Goal: Task Accomplishment & Management: Manage account settings

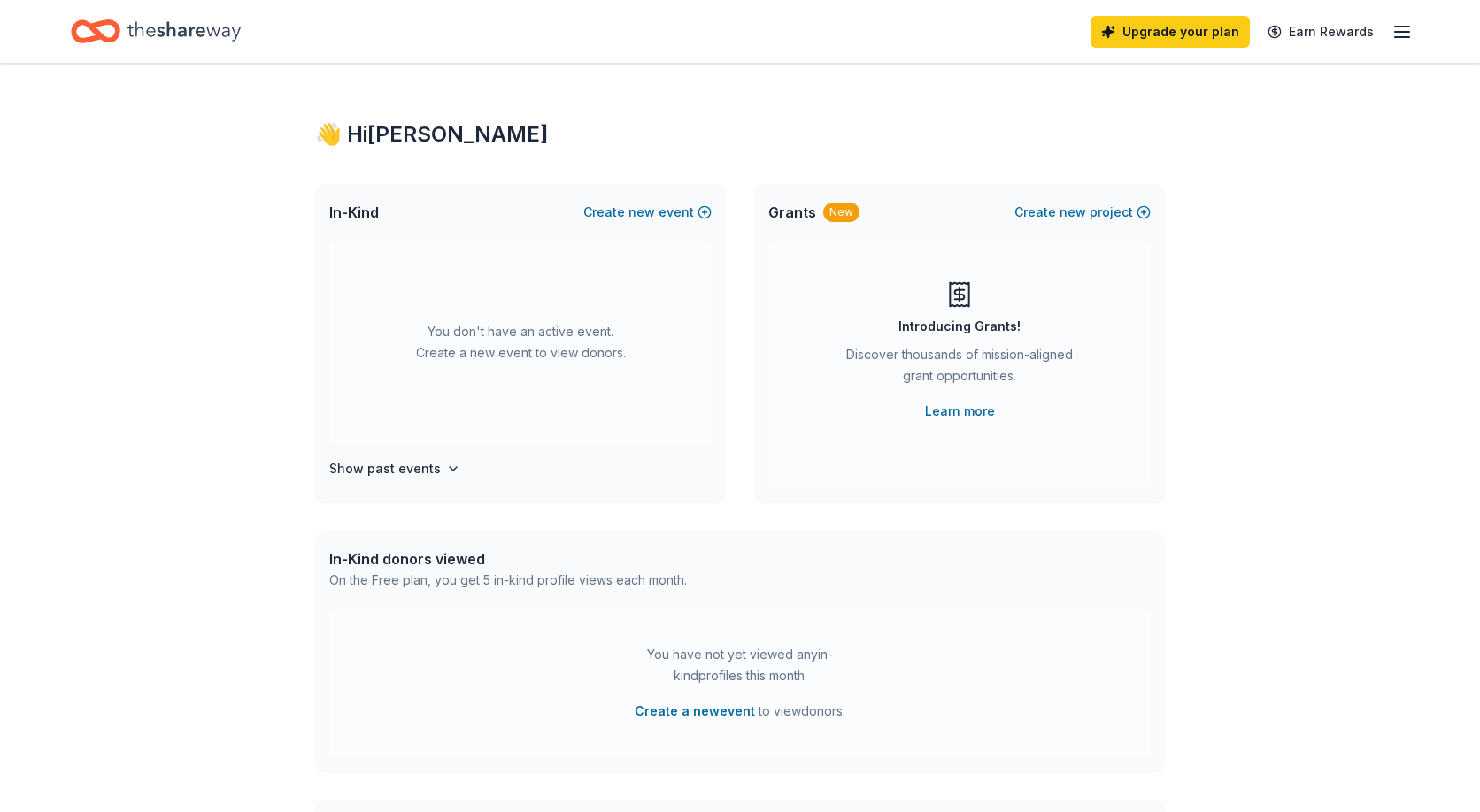
click at [1403, 37] on icon "button" at bounding box center [1402, 32] width 21 height 21
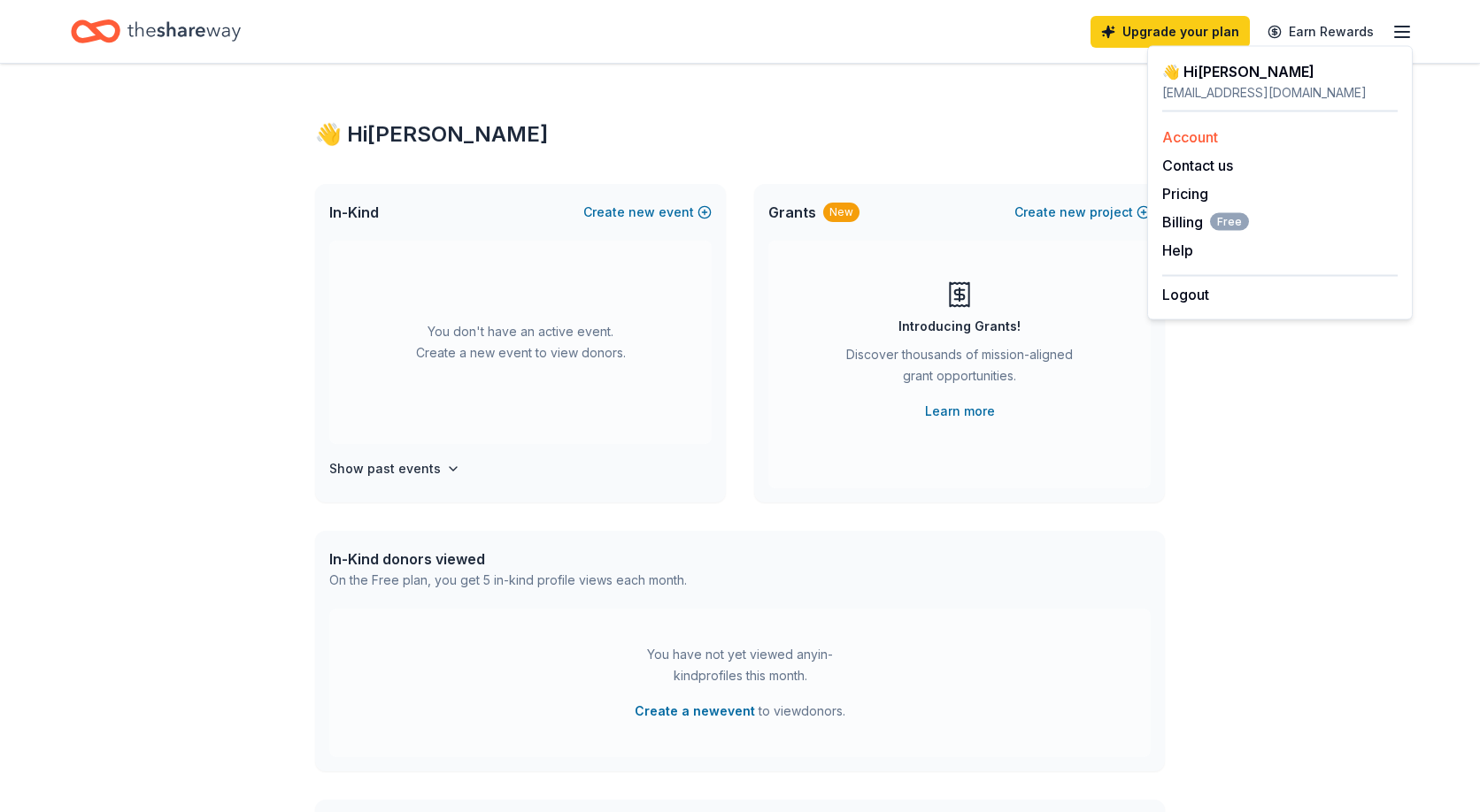
click at [1220, 136] on div "Account" at bounding box center [1280, 137] width 236 height 21
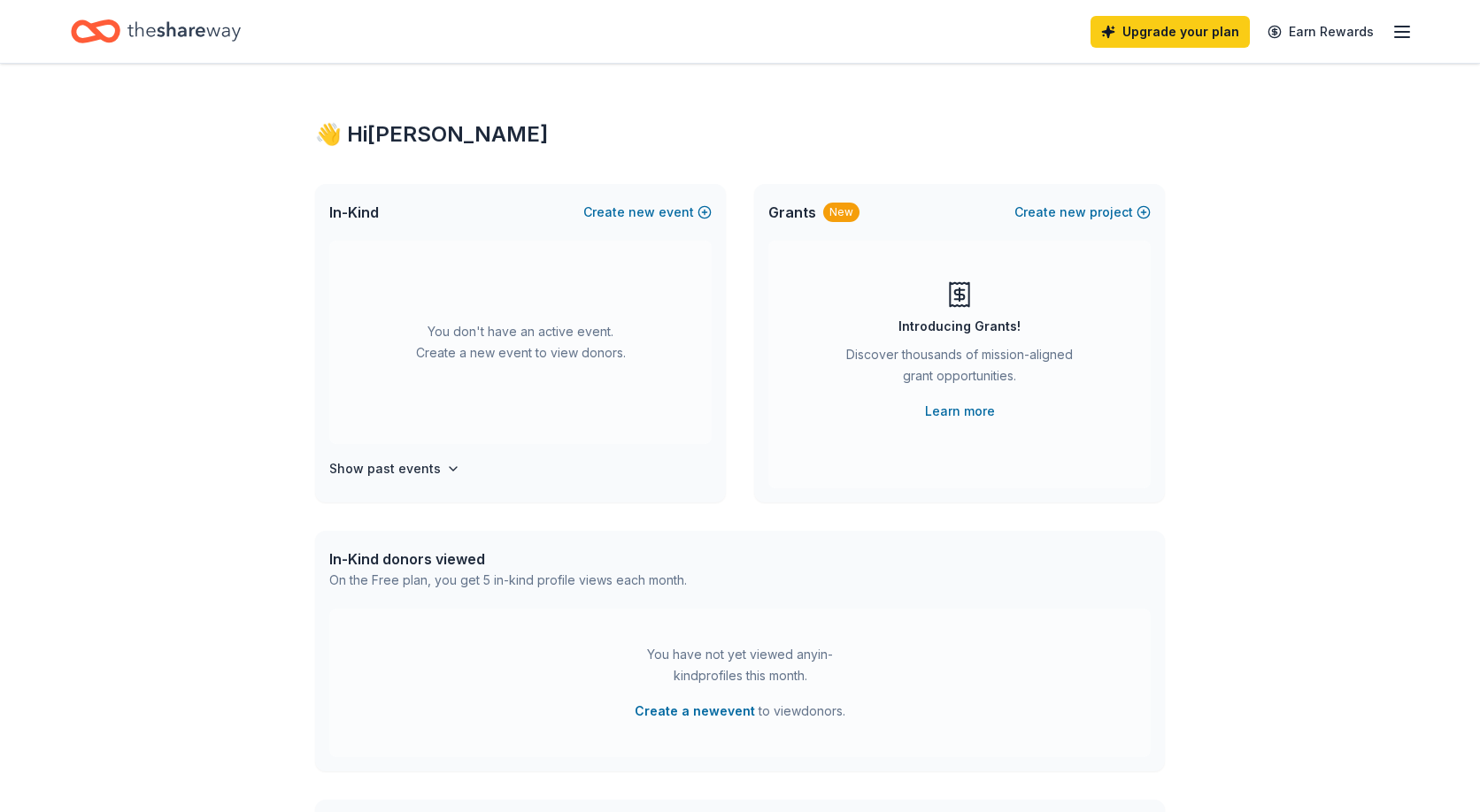
click at [1401, 34] on icon "button" at bounding box center [1402, 32] width 21 height 21
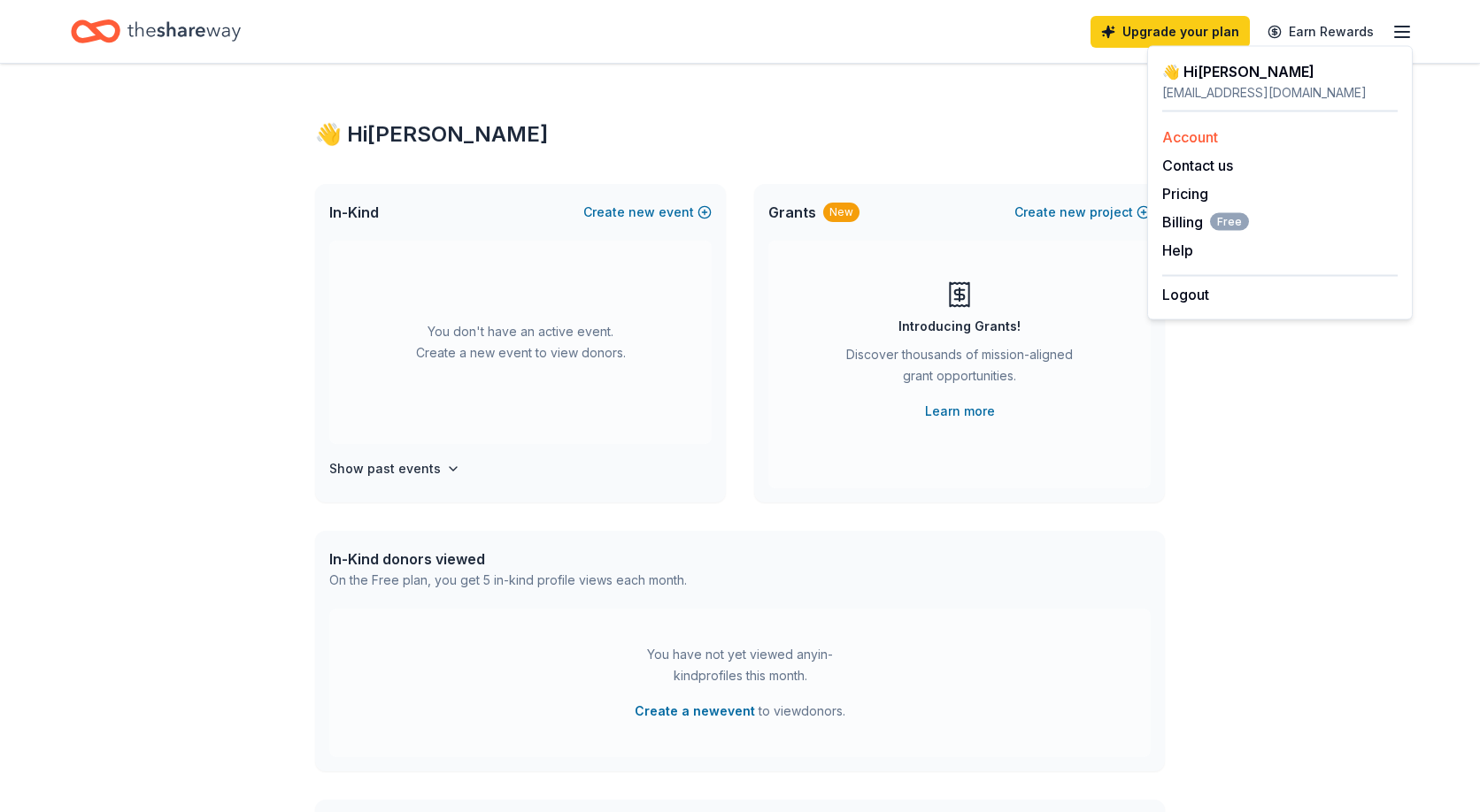
click at [1175, 140] on link "Account" at bounding box center [1190, 137] width 56 height 17
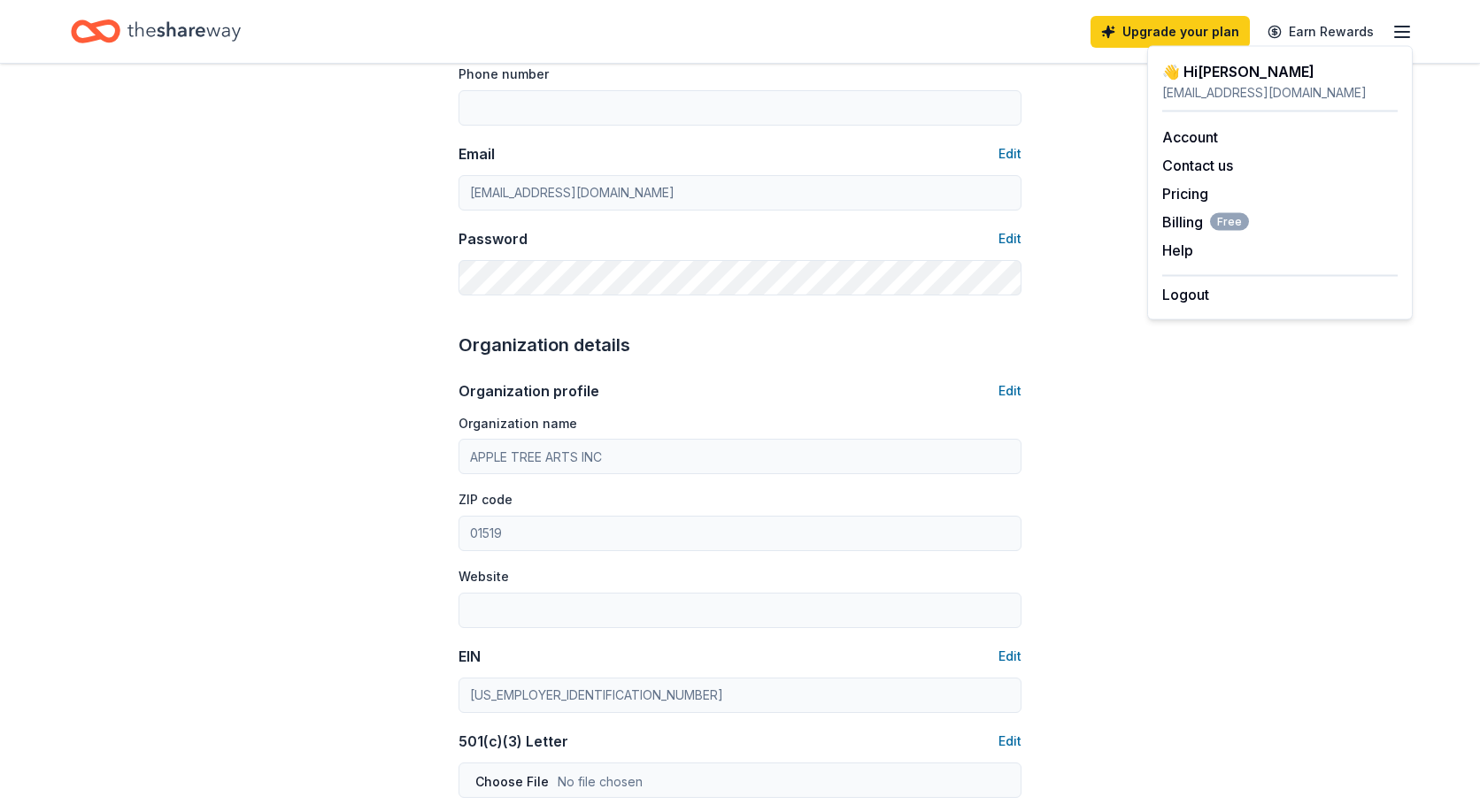
scroll to position [268, 0]
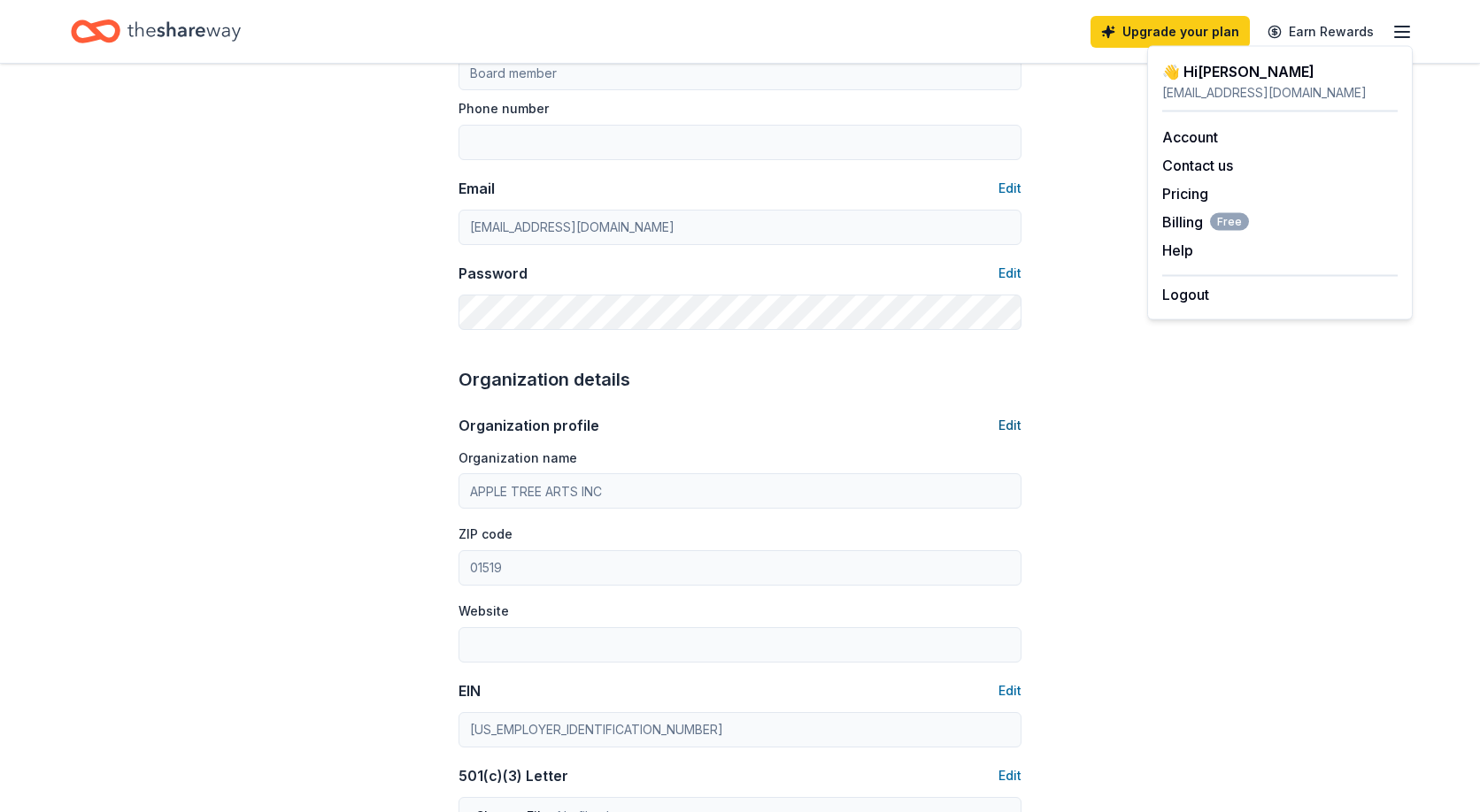
click at [1011, 429] on button "Edit" at bounding box center [1010, 426] width 23 height 21
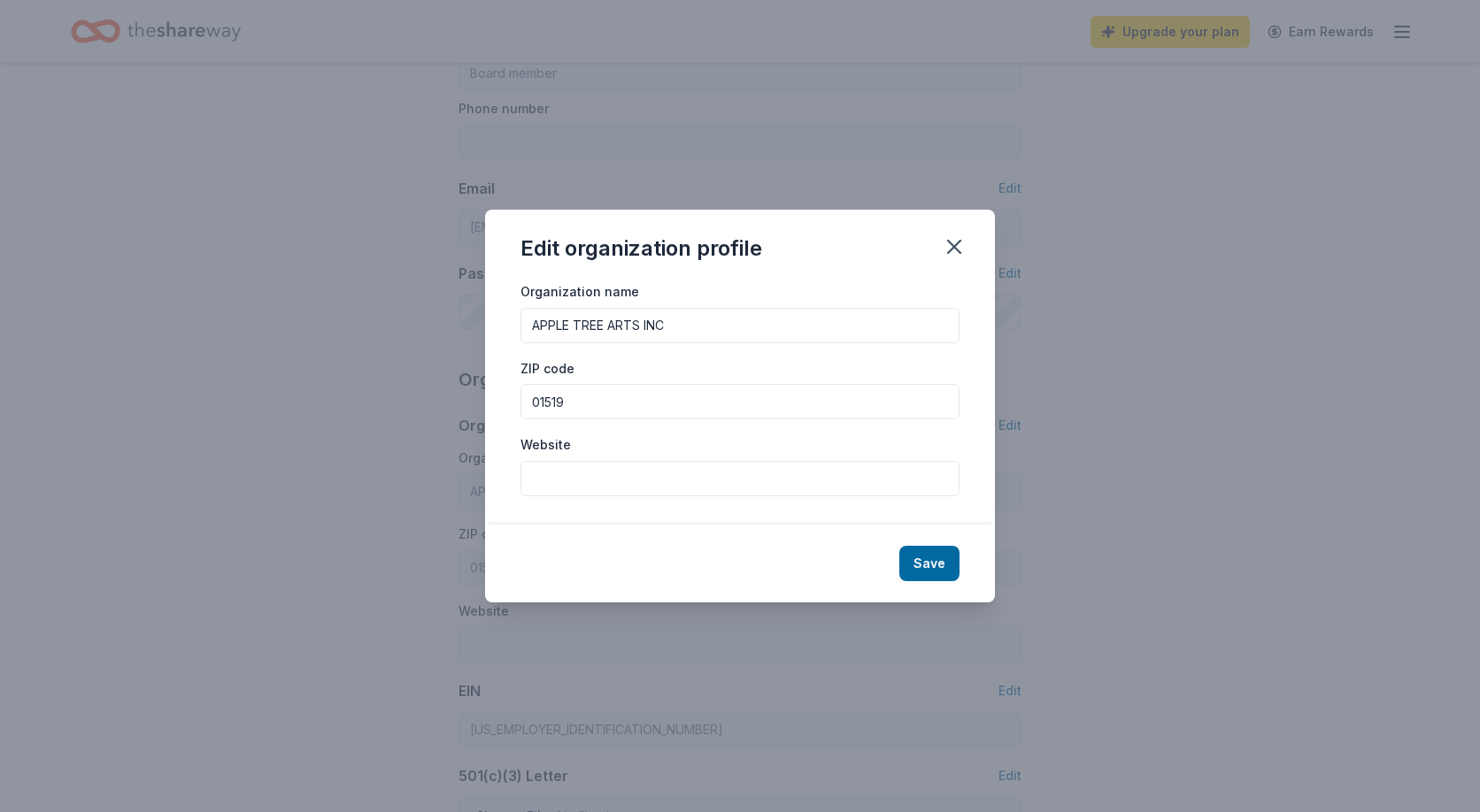
drag, startPoint x: 670, startPoint y: 324, endPoint x: 464, endPoint y: 305, distance: 206.9
click at [464, 305] on div "Edit organization profile Organization name APPLE TREE ARTS INC ZIP code 01519 …" at bounding box center [740, 406] width 1480 height 812
type input "GHS Parent Connection"
click at [937, 568] on button "Save" at bounding box center [929, 563] width 60 height 36
type input "GHS Parent Connection"
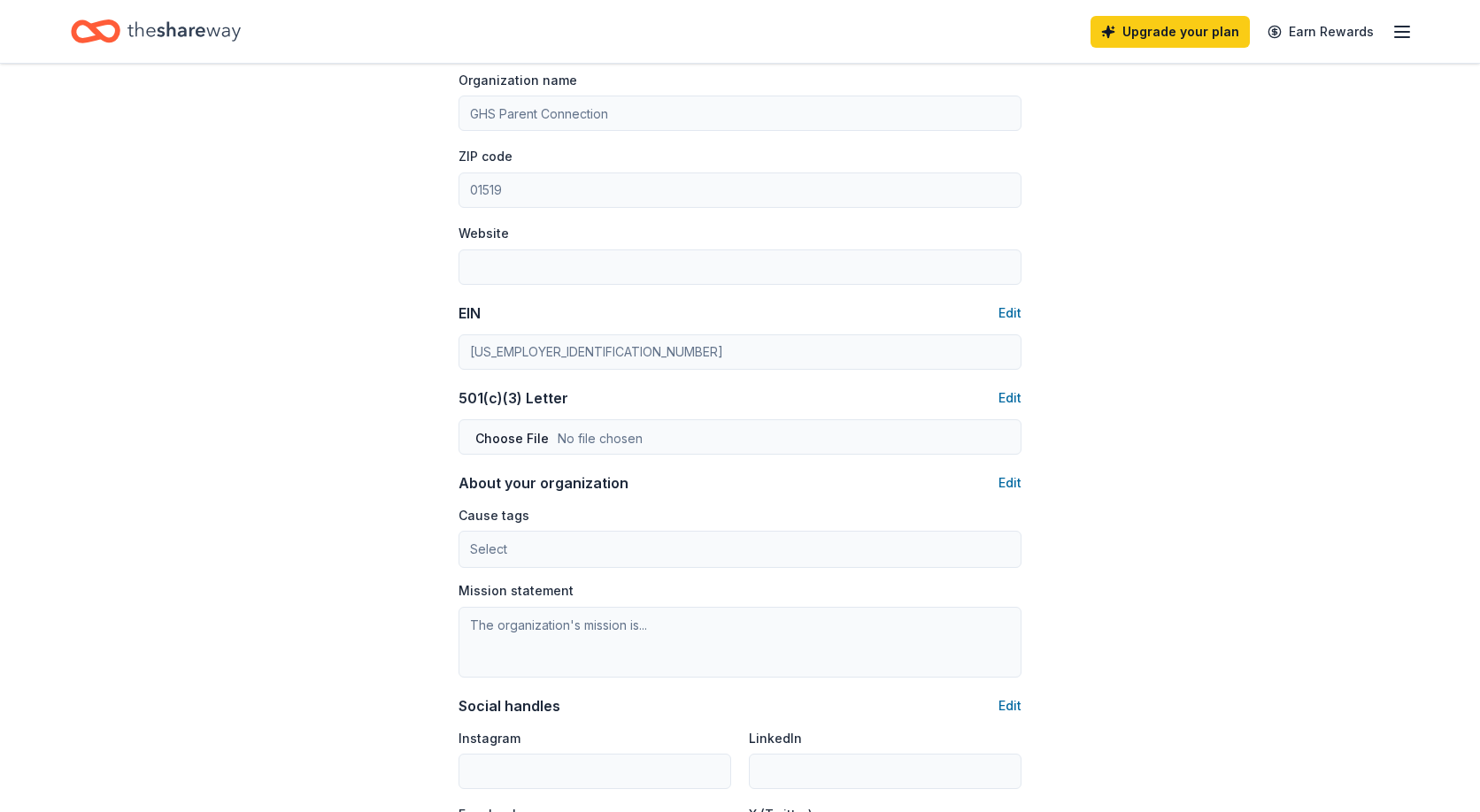
scroll to position [653, 0]
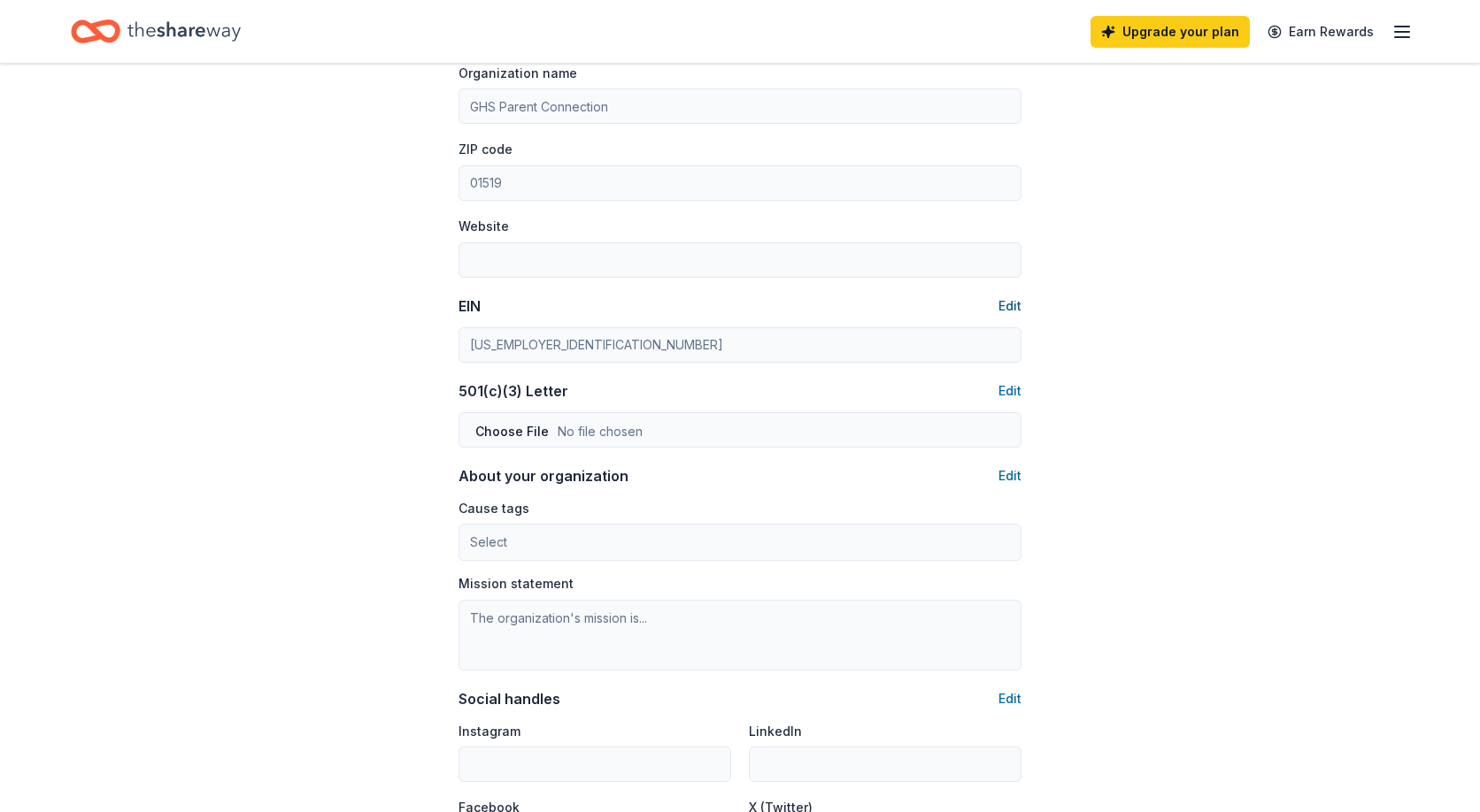
click at [1011, 308] on button "Edit" at bounding box center [1010, 306] width 23 height 21
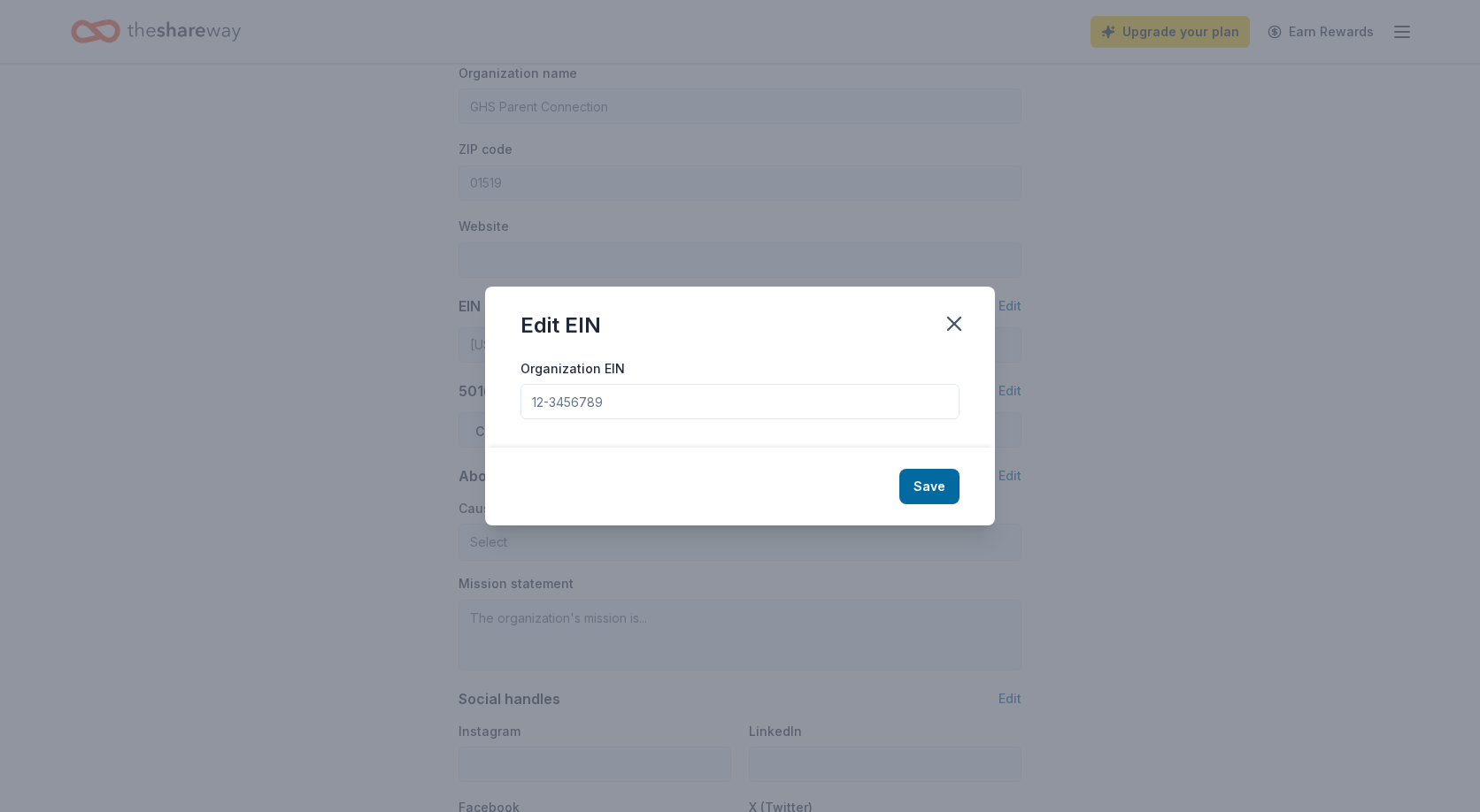
drag, startPoint x: 617, startPoint y: 396, endPoint x: 476, endPoint y: 385, distance: 141.4
click at [476, 385] on div "Edit EIN Organization EIN Save" at bounding box center [740, 406] width 1480 height 812
click at [568, 405] on input "Organization EIN" at bounding box center [740, 402] width 439 height 36
drag, startPoint x: 612, startPoint y: 403, endPoint x: 520, endPoint y: 399, distance: 92.1
click at [520, 399] on div "Organization EIN" at bounding box center [740, 403] width 510 height 91
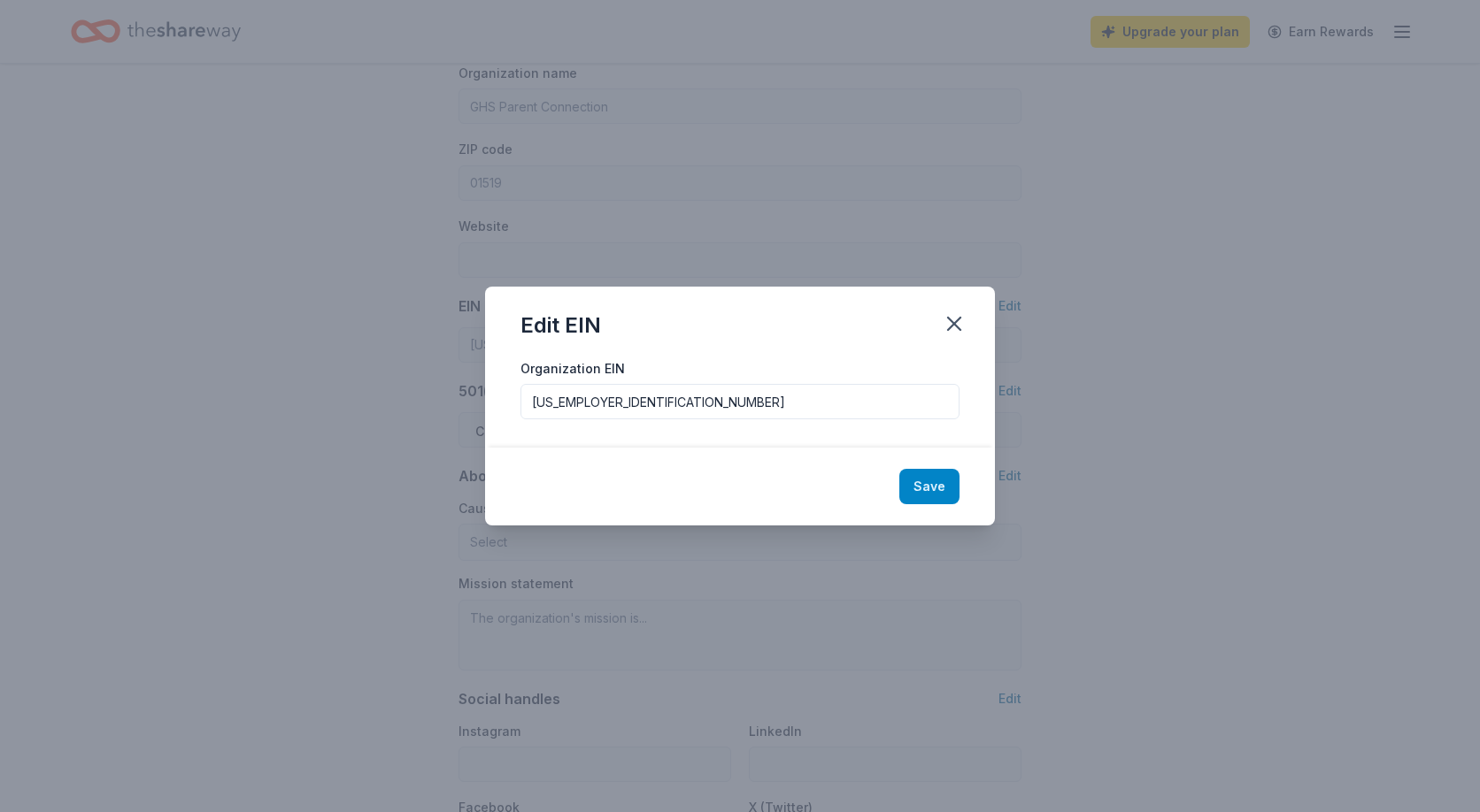
type input "[US_EMPLOYER_IDENTIFICATION_NUMBER]"
click at [934, 486] on button "Save" at bounding box center [929, 487] width 60 height 36
type input "[US_EMPLOYER_IDENTIFICATION_NUMBER]"
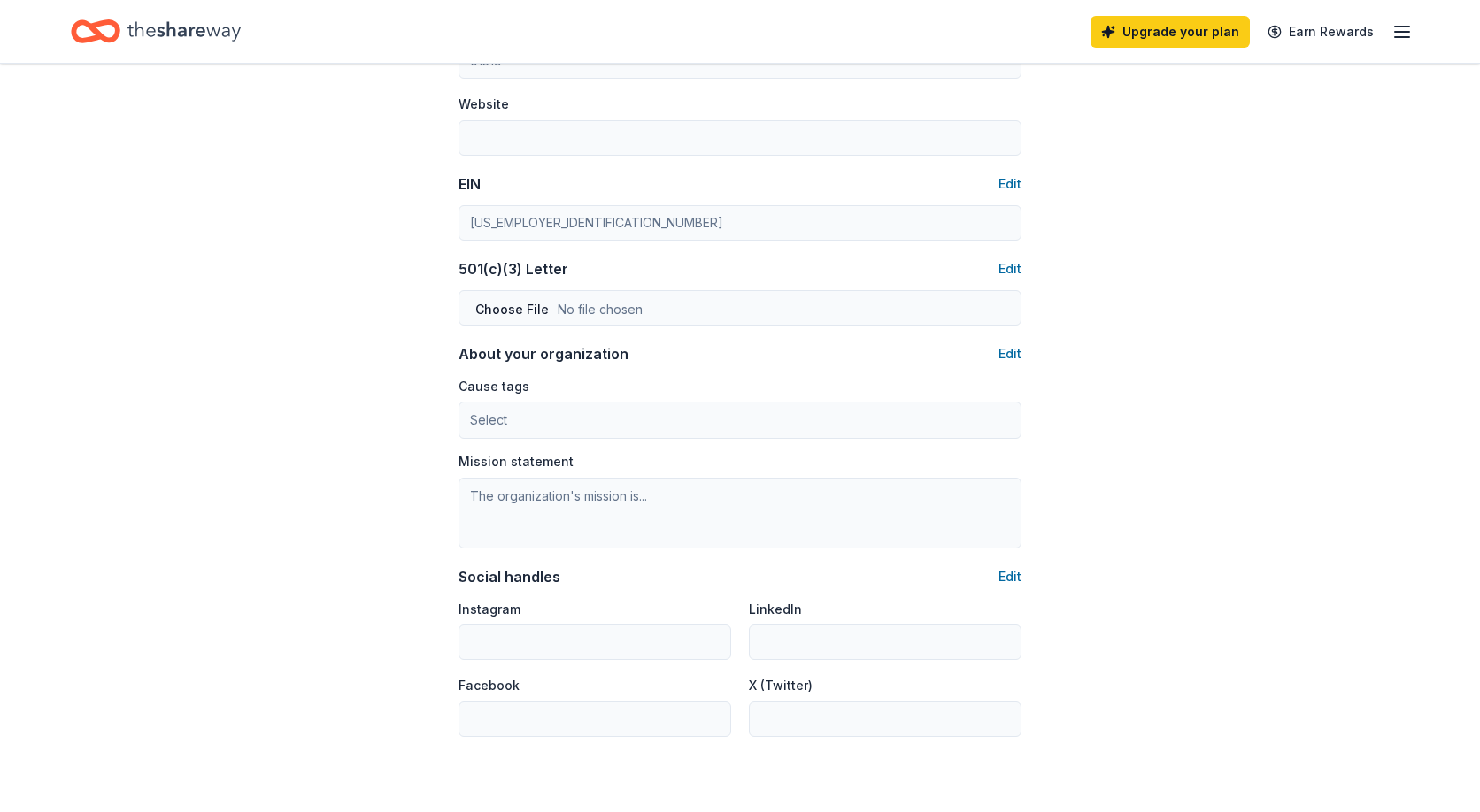
scroll to position [774, 0]
click at [1001, 354] on button "Edit" at bounding box center [1010, 354] width 23 height 21
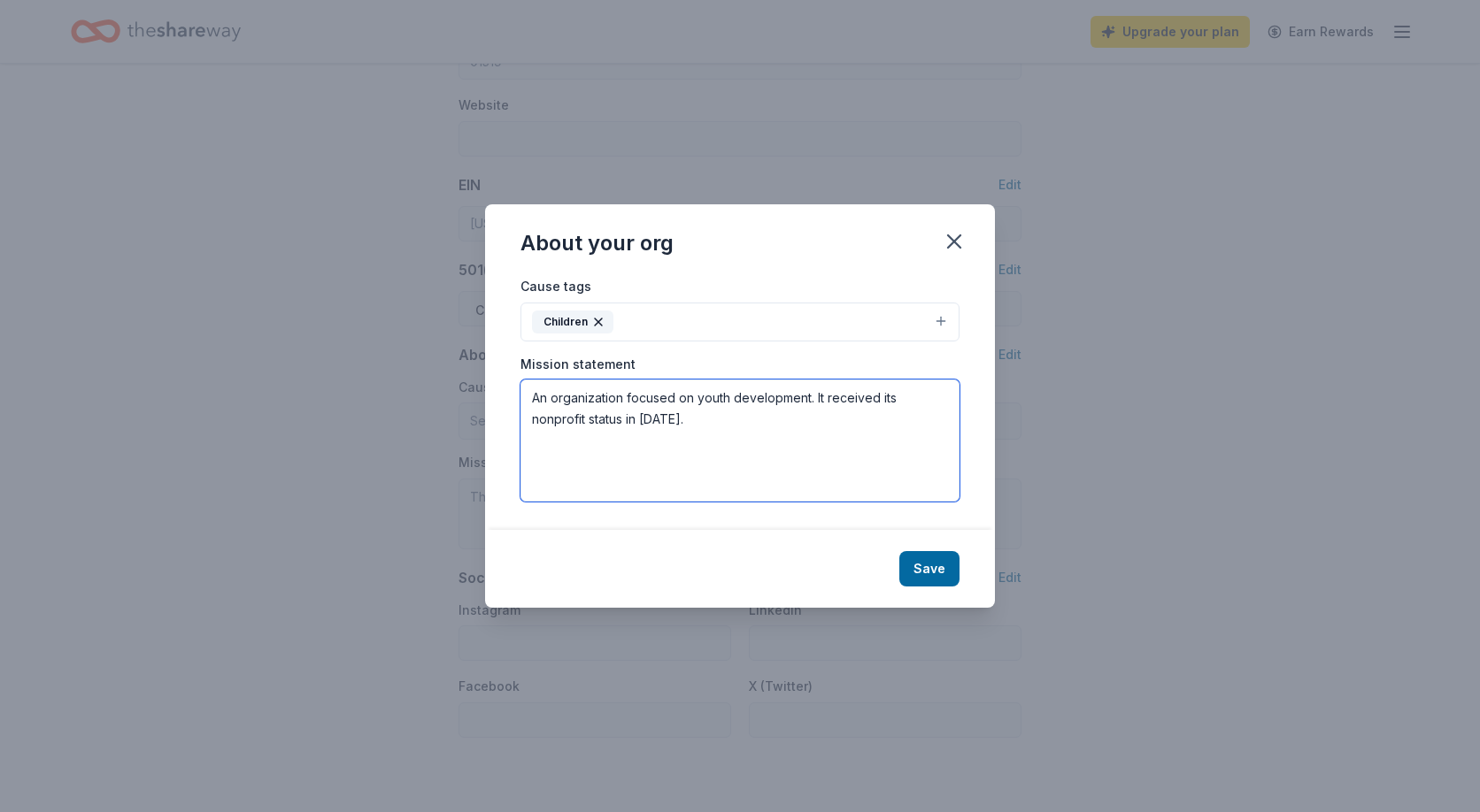
drag, startPoint x: 694, startPoint y: 417, endPoint x: 509, endPoint y: 397, distance: 186.1
click at [509, 397] on div "Cause tags Children Mission statement An organization focused on youth developm…" at bounding box center [740, 403] width 510 height 255
paste textarea "The GHS Parent Connection is a dedicated group of parent volunteers committed t…"
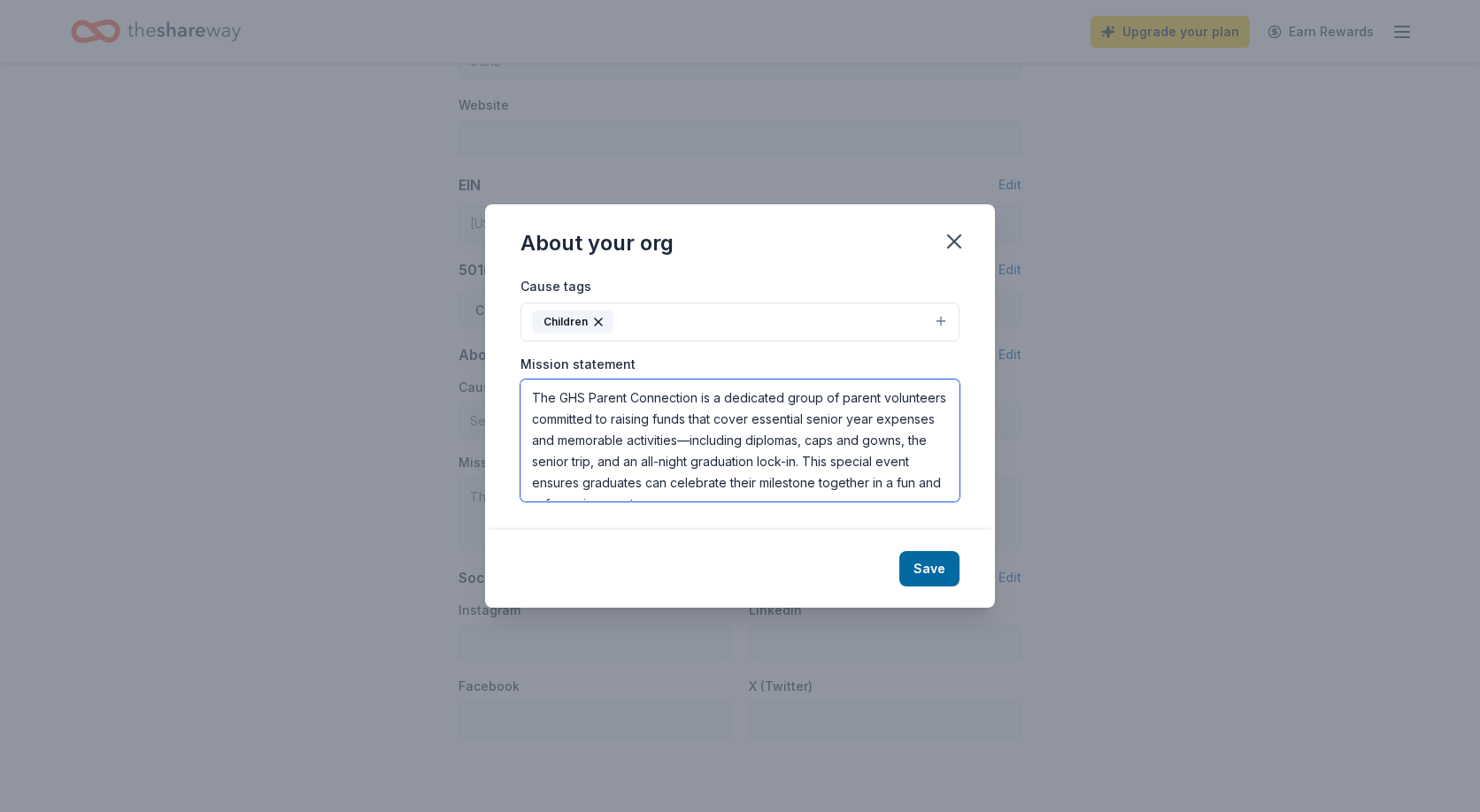
scroll to position [12, 0]
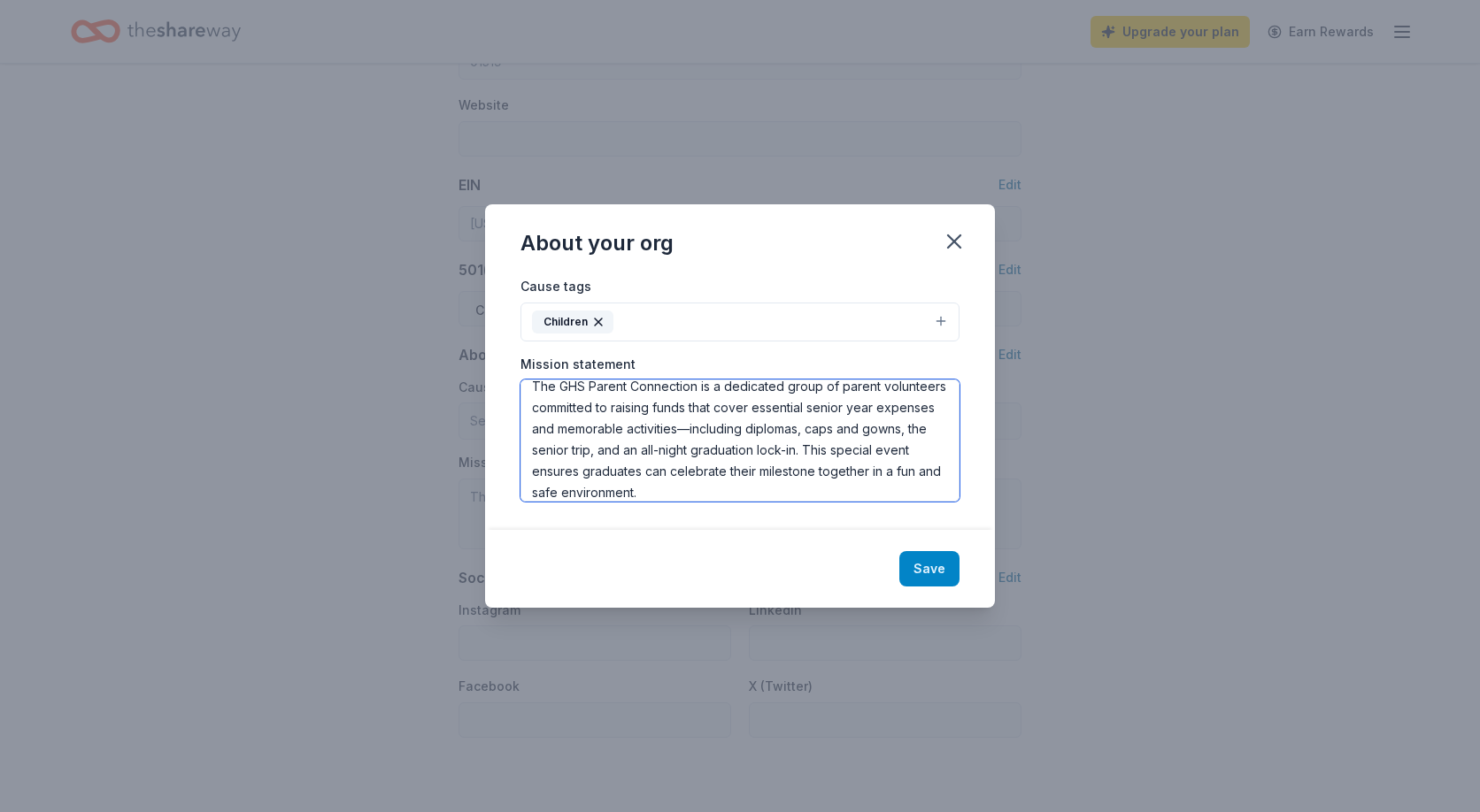
type textarea "The GHS Parent Connection is a dedicated group of parent volunteers committed t…"
click at [920, 566] on button "Save" at bounding box center [929, 569] width 60 height 36
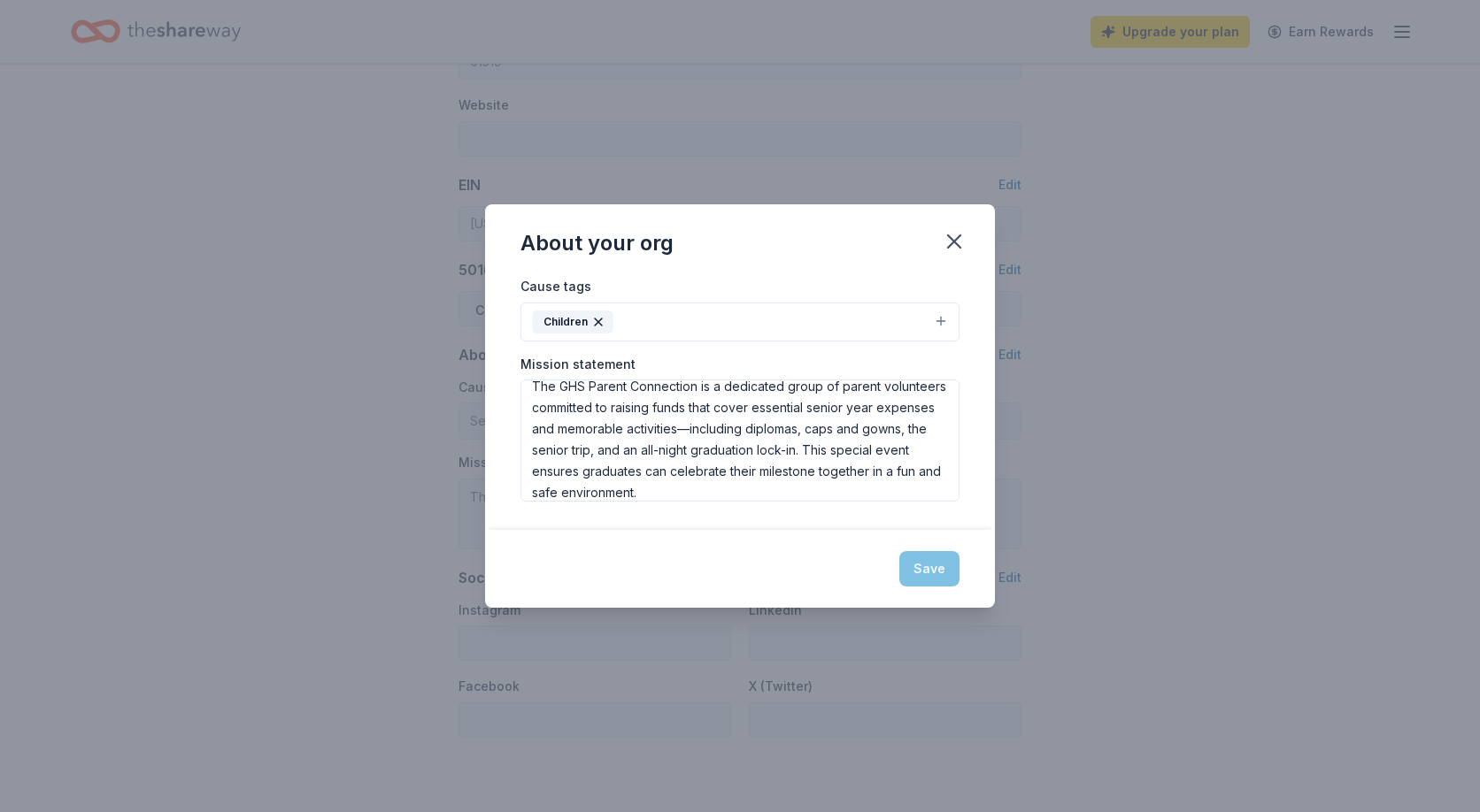
type textarea "The GHS Parent Connection is a dedicated group of parent volunteers committed t…"
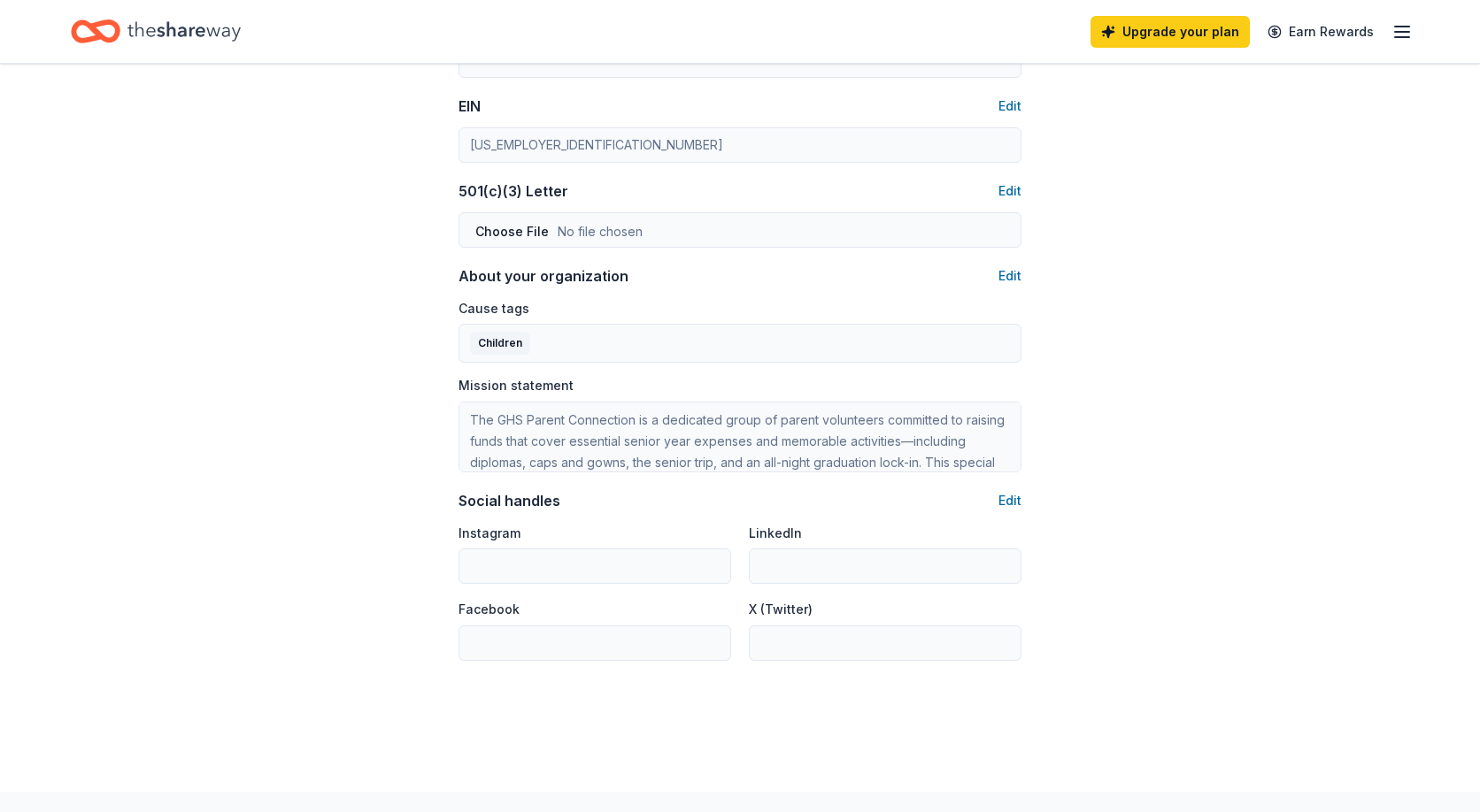
scroll to position [869, 0]
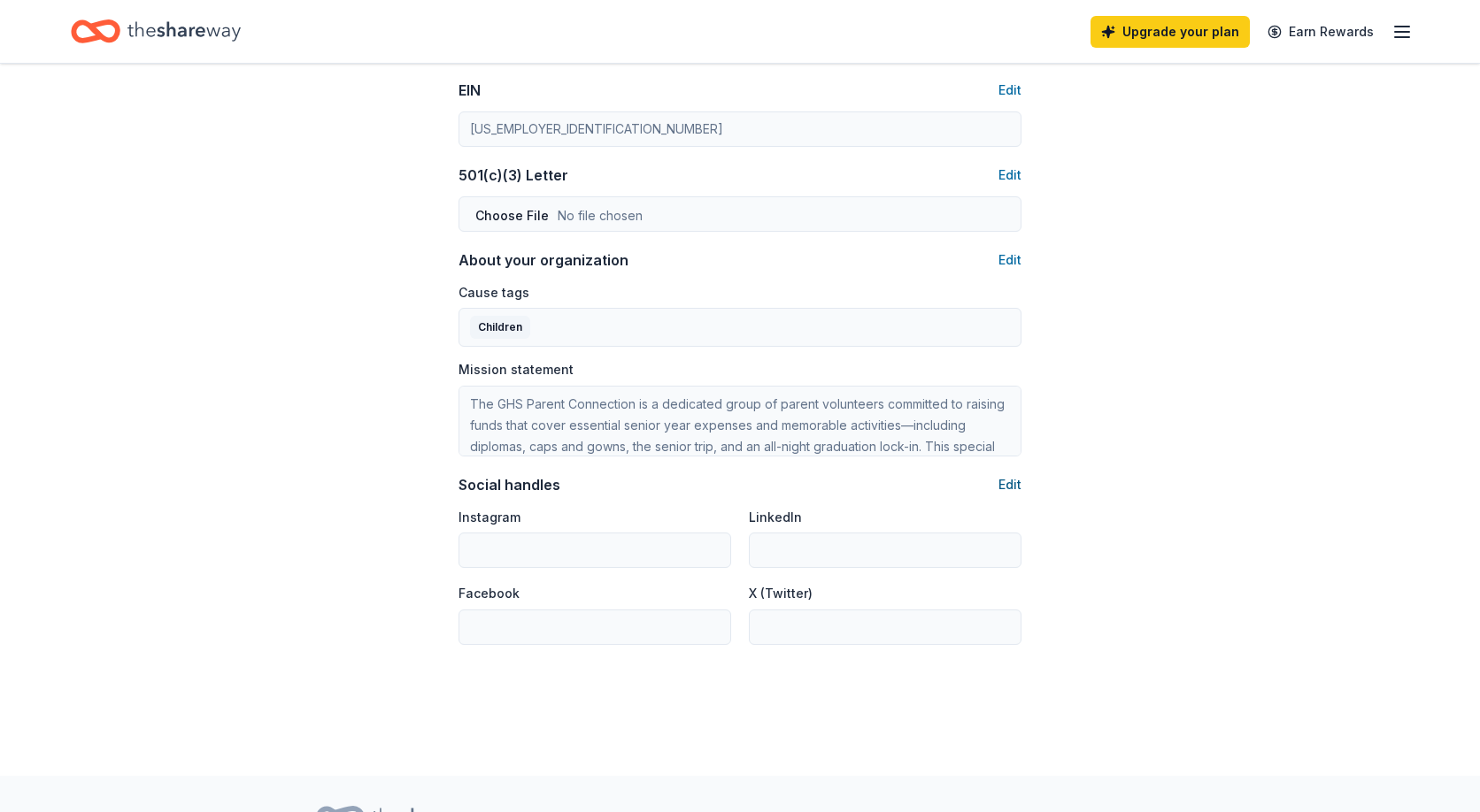
click at [1012, 485] on button "Edit" at bounding box center [1010, 485] width 23 height 21
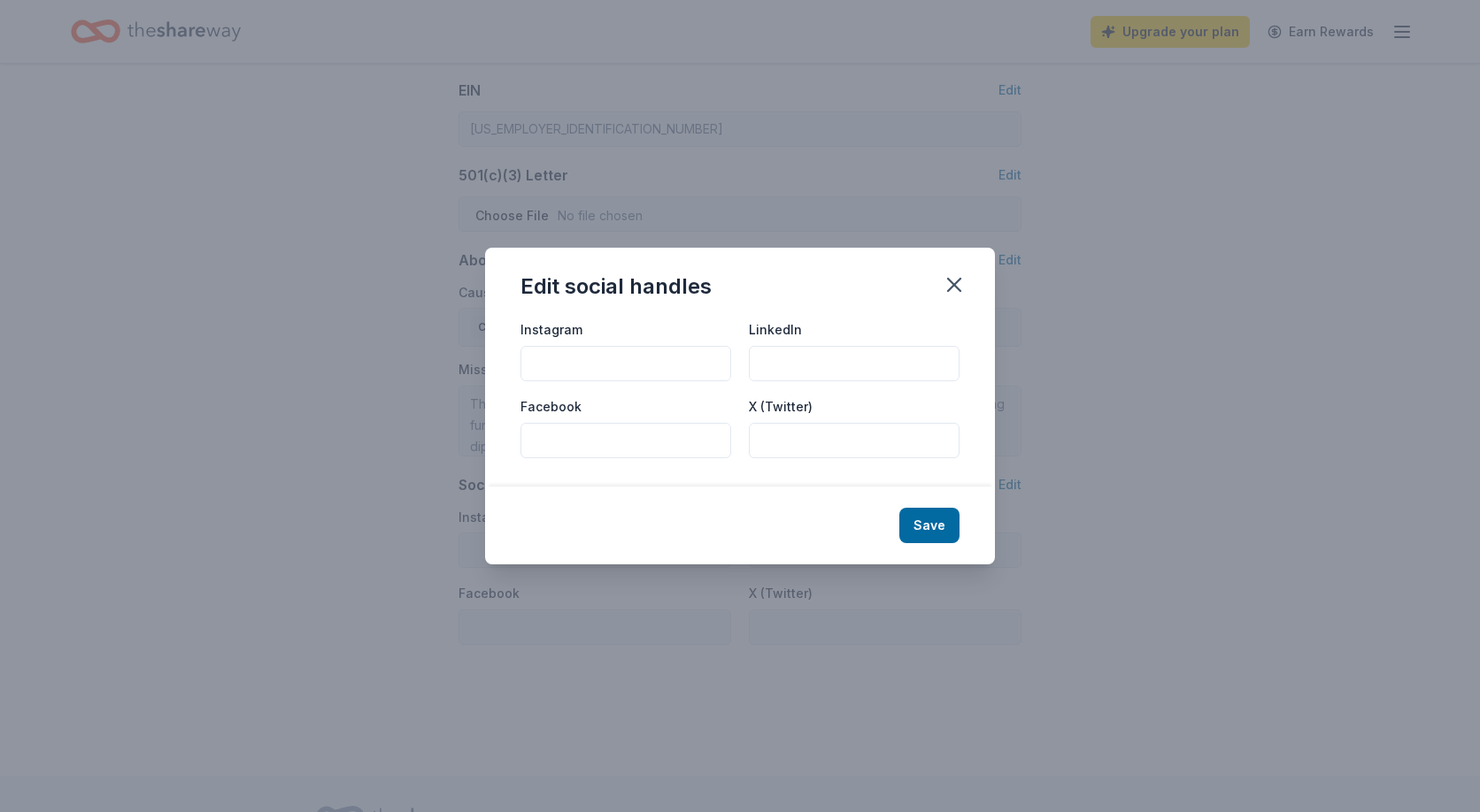
click at [649, 443] on input "Facebook" at bounding box center [626, 440] width 211 height 36
paste input "[URL][DOMAIN_NAME]"
type input "[URL][DOMAIN_NAME]"
click at [927, 525] on button "Save" at bounding box center [929, 525] width 60 height 36
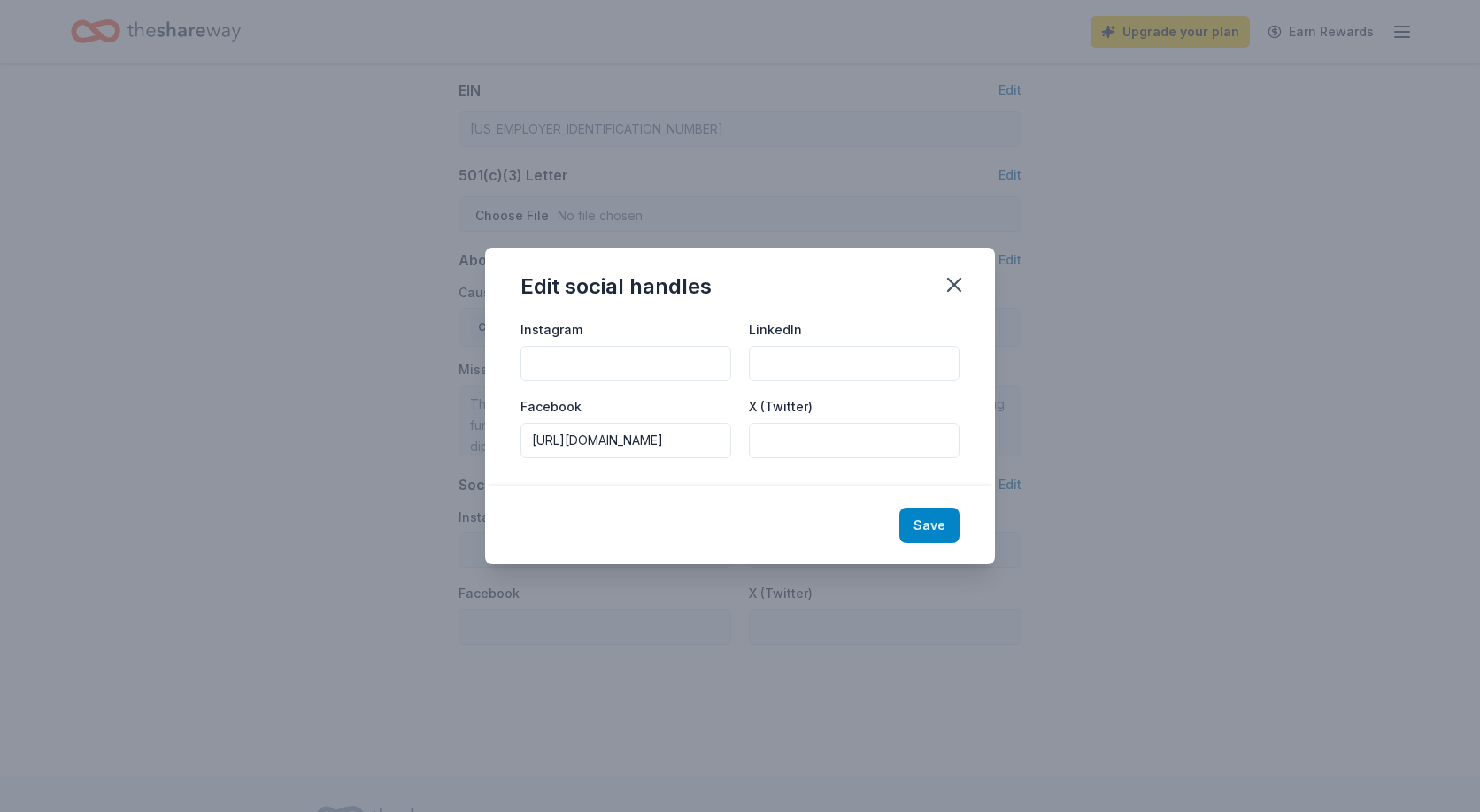
scroll to position [0, 0]
type input "[URL][DOMAIN_NAME]"
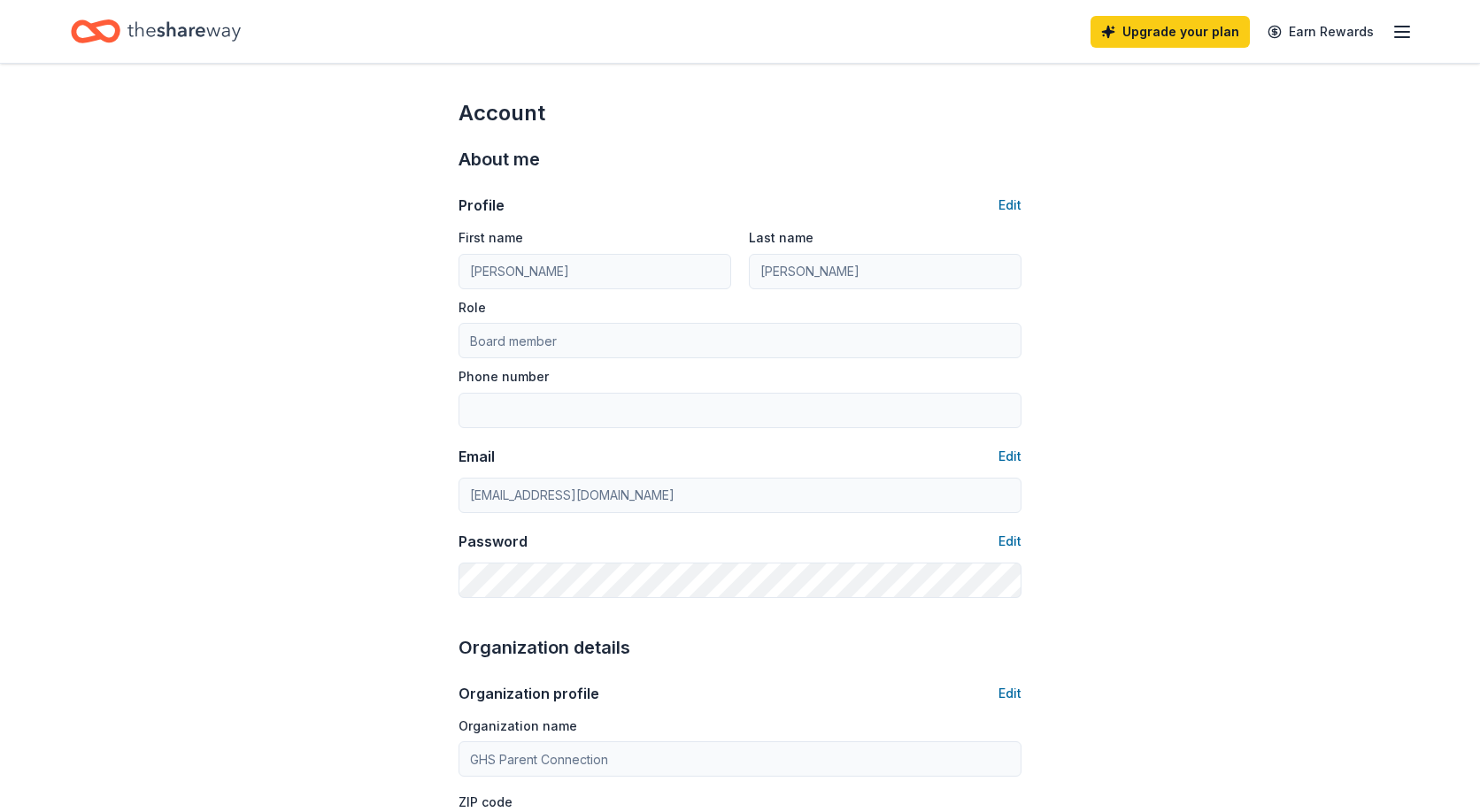
click at [1404, 37] on line "button" at bounding box center [1402, 37] width 14 height 0
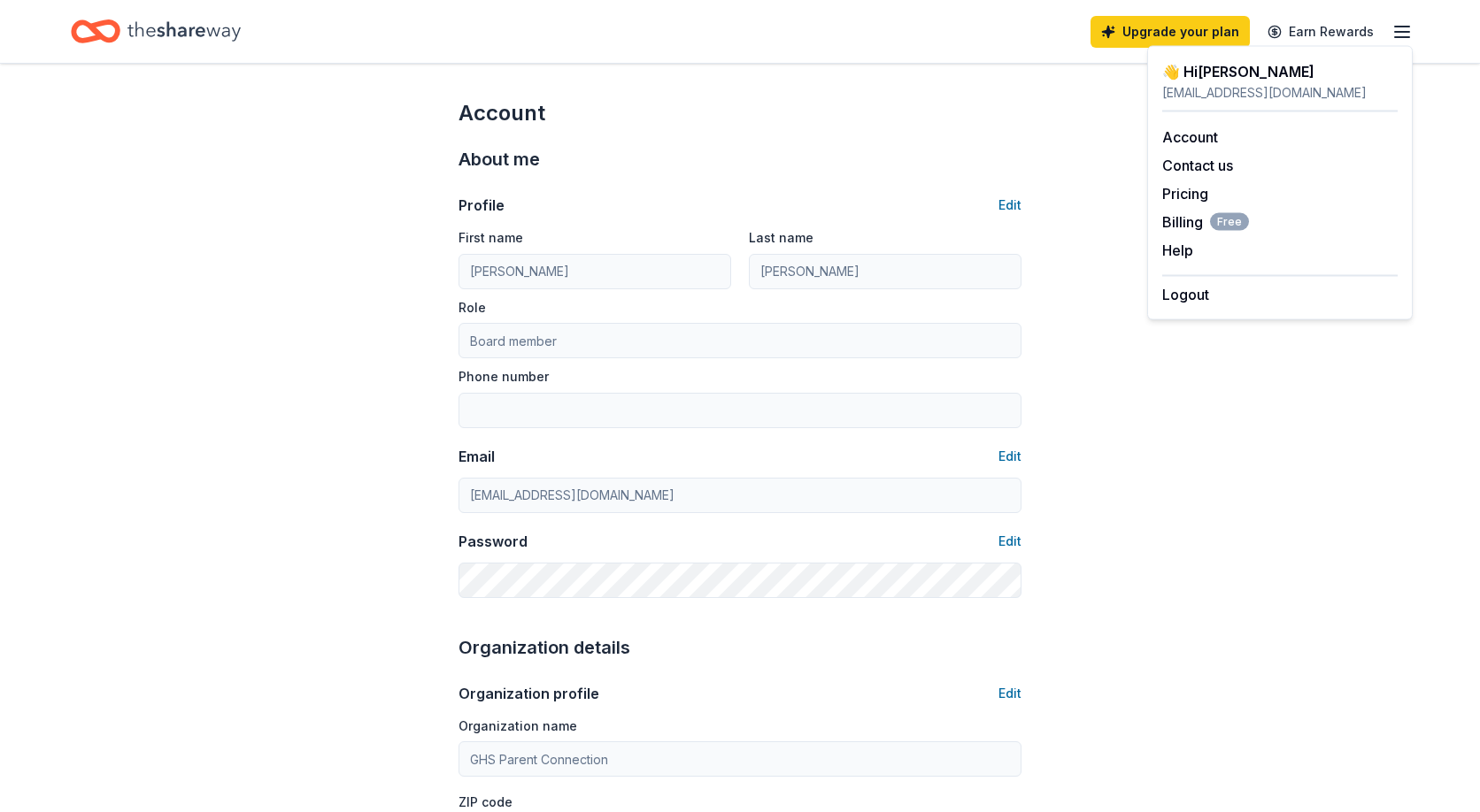
click at [213, 30] on icon "Home" at bounding box center [184, 32] width 113 height 37
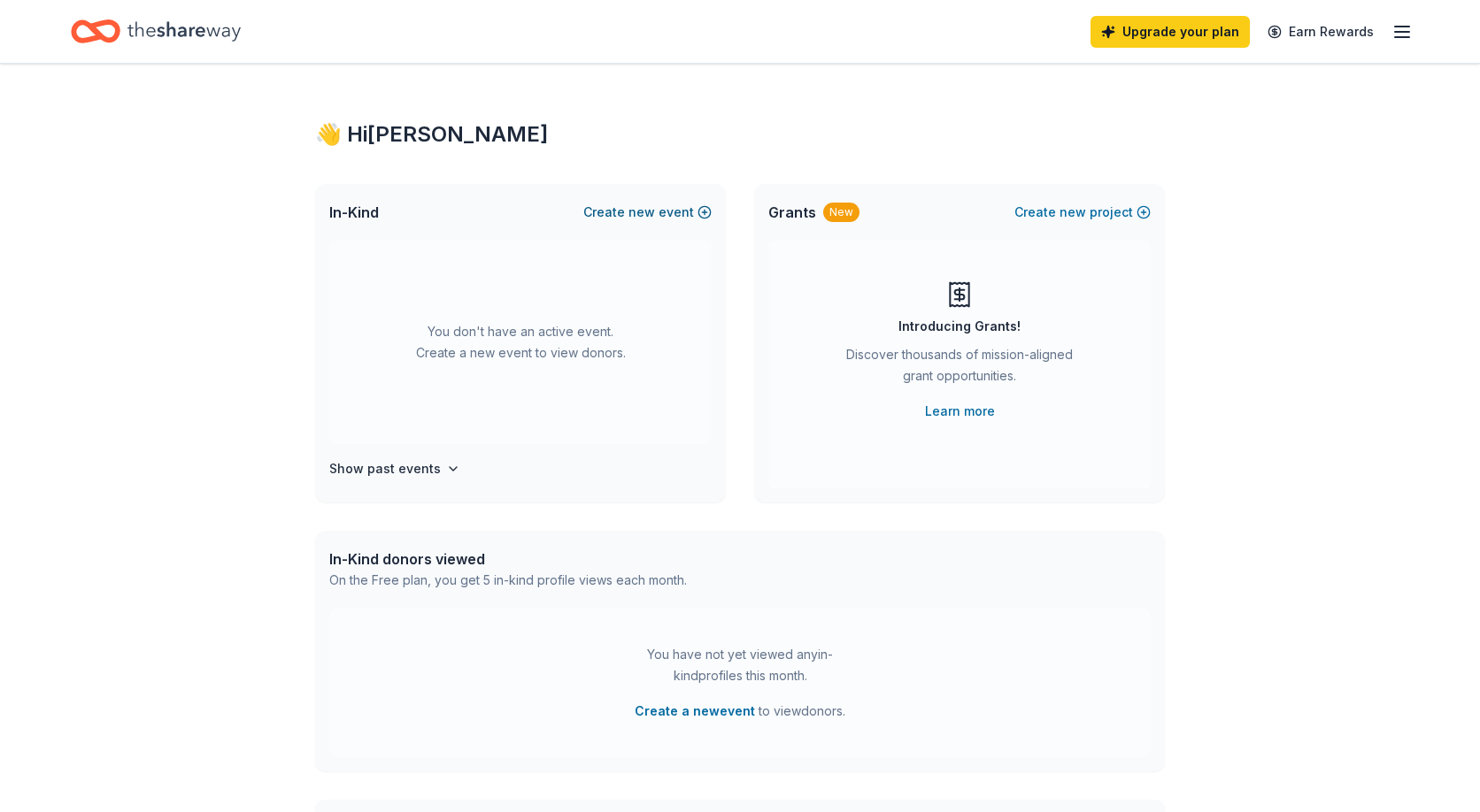
click at [655, 211] on span "new" at bounding box center [640, 212] width 26 height 21
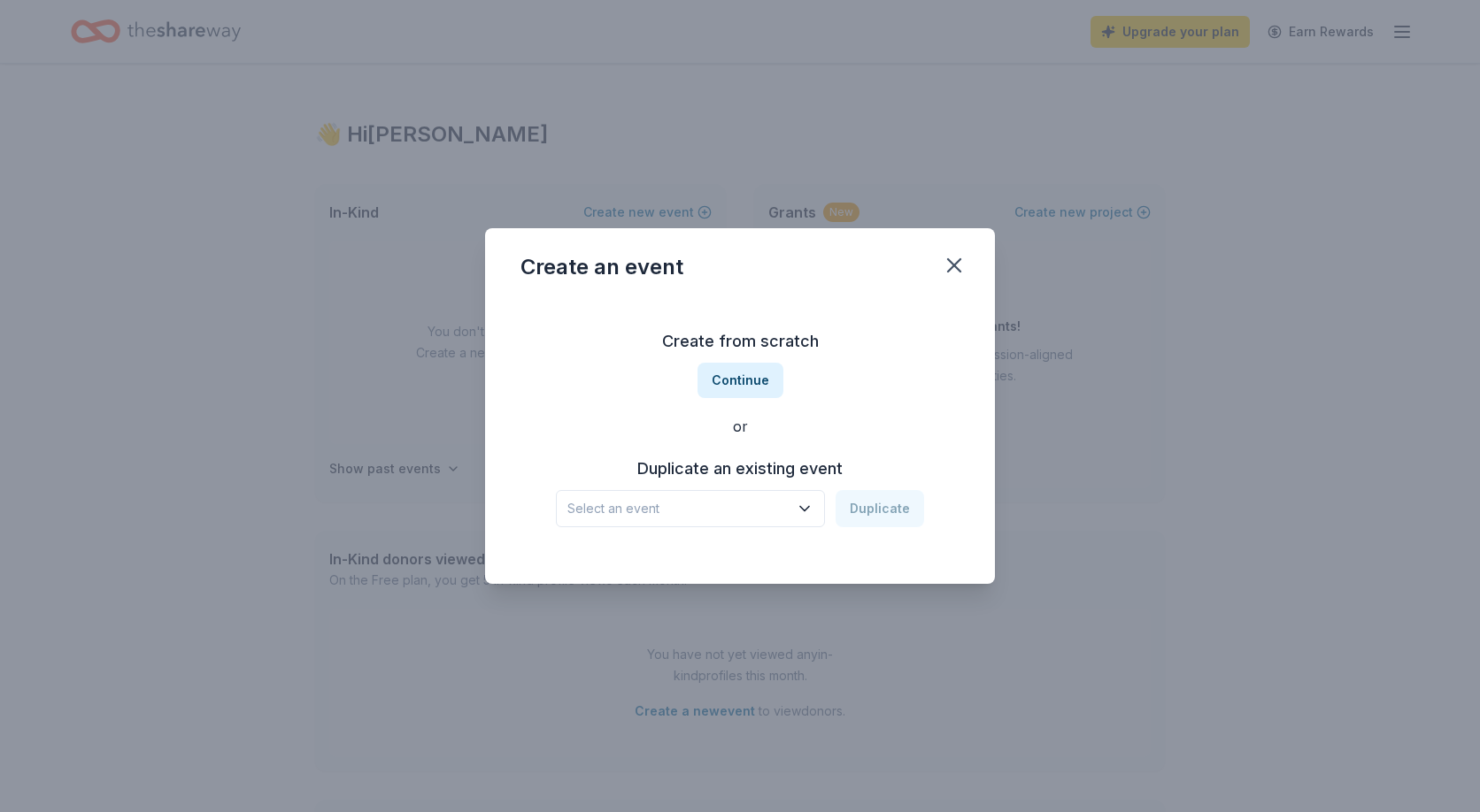
click at [808, 509] on icon "button" at bounding box center [805, 509] width 17 height 17
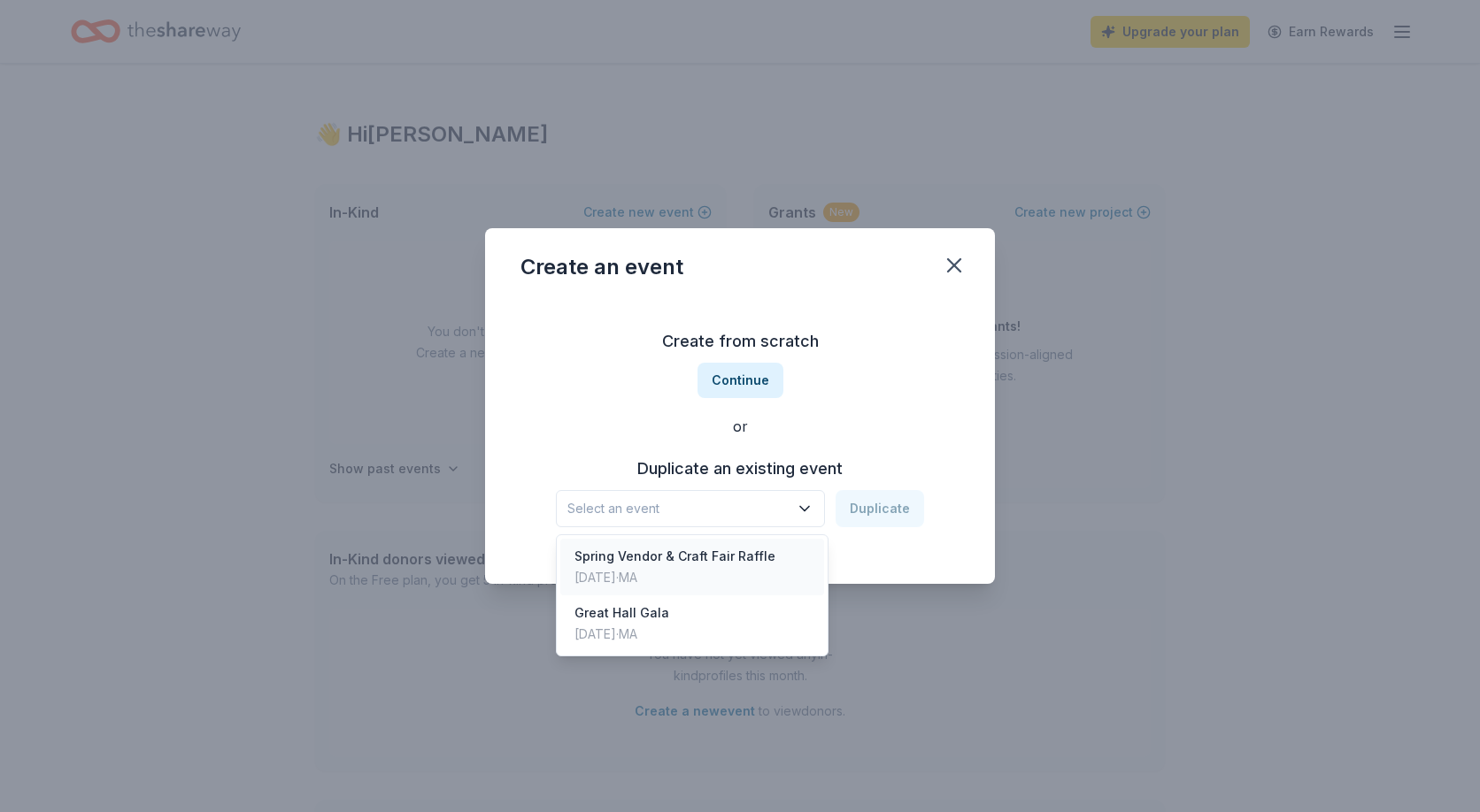
click at [755, 562] on div "Spring Vendor & Craft Fair Raffle" at bounding box center [675, 556] width 201 height 21
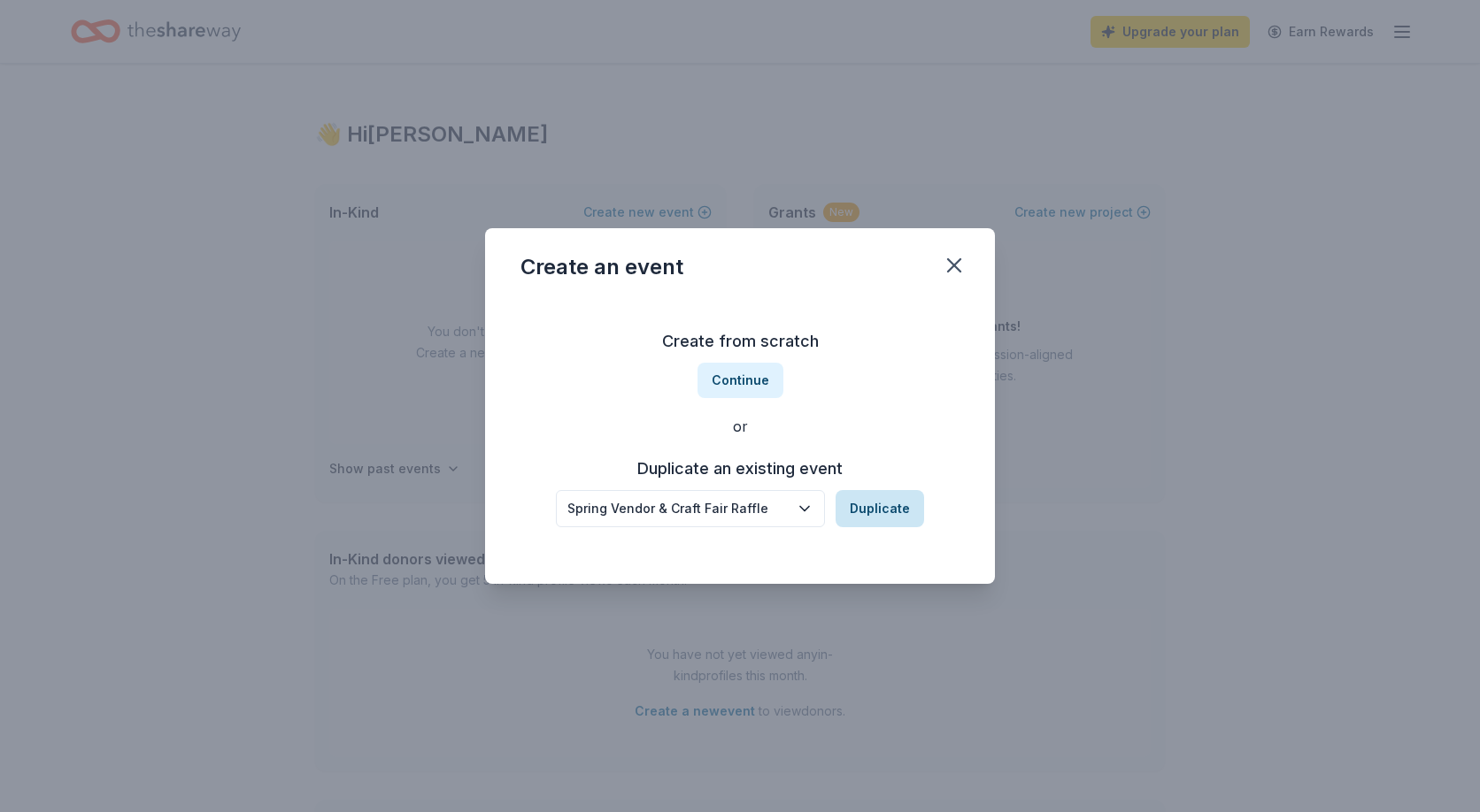
click at [865, 506] on button "Duplicate" at bounding box center [880, 509] width 89 height 37
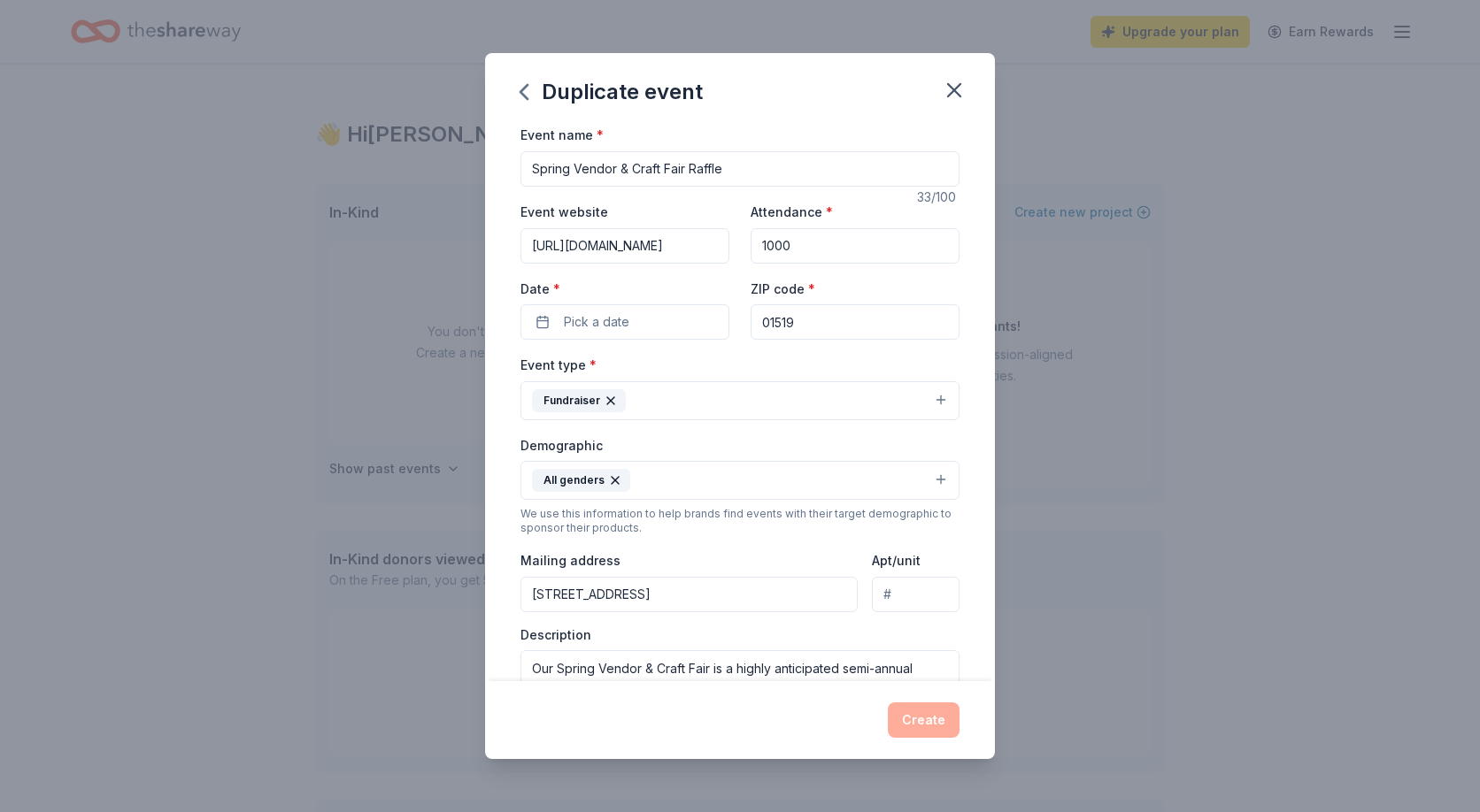
drag, startPoint x: 572, startPoint y: 171, endPoint x: 511, endPoint y: 164, distance: 61.4
click at [511, 164] on div "Event name * Spring Vendor & Craft Fair Raffle 33 /100 Event website [URL][DOMA…" at bounding box center [740, 402] width 510 height 556
type input "Holiday Vendor & Craft Fair Raffle"
click at [663, 323] on button "Pick a date" at bounding box center [625, 322] width 209 height 36
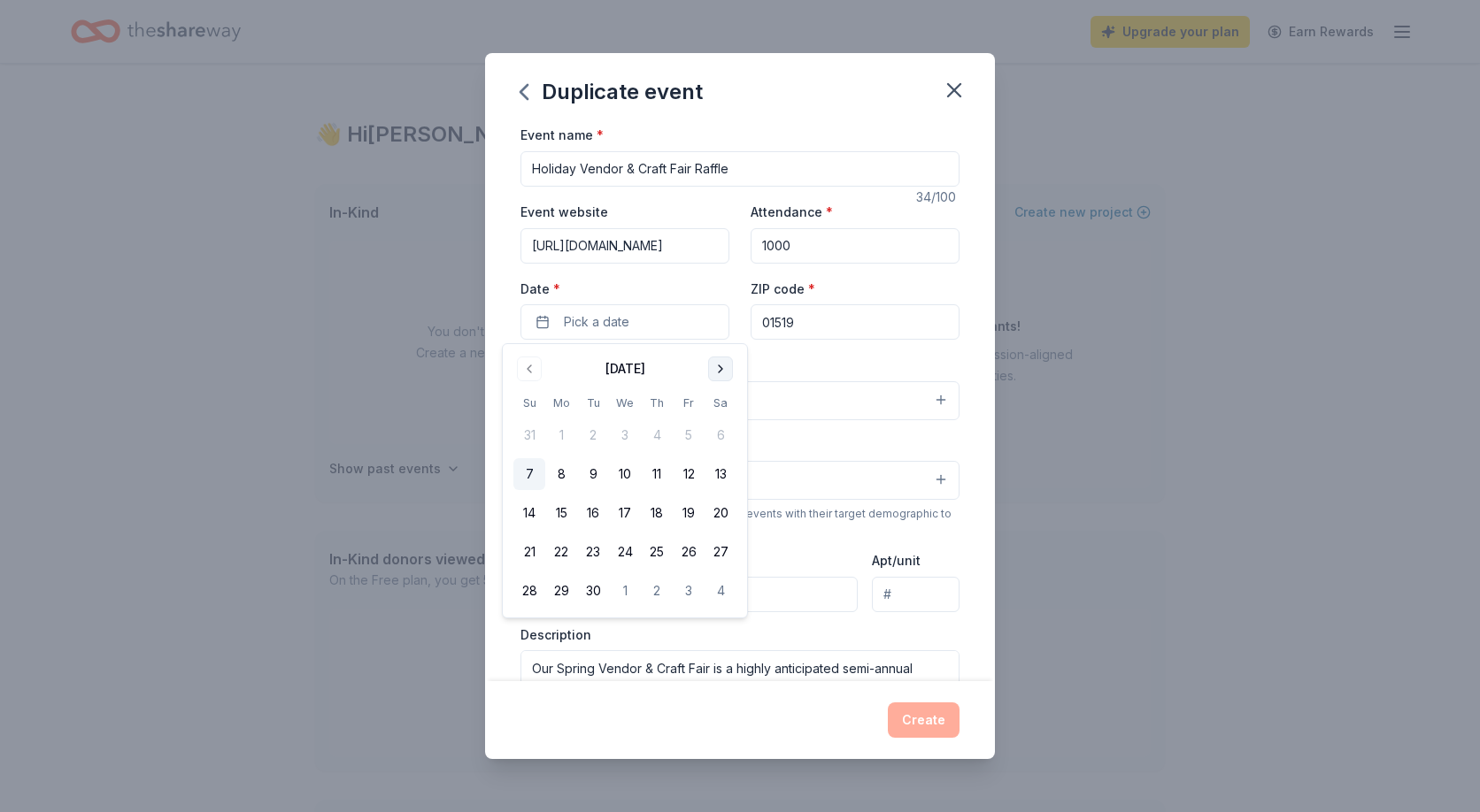
click at [716, 368] on button "Go to next month" at bounding box center [721, 369] width 25 height 25
click at [720, 475] on button "8" at bounding box center [720, 474] width 32 height 32
click at [676, 242] on input "[URL][DOMAIN_NAME]" at bounding box center [625, 245] width 209 height 36
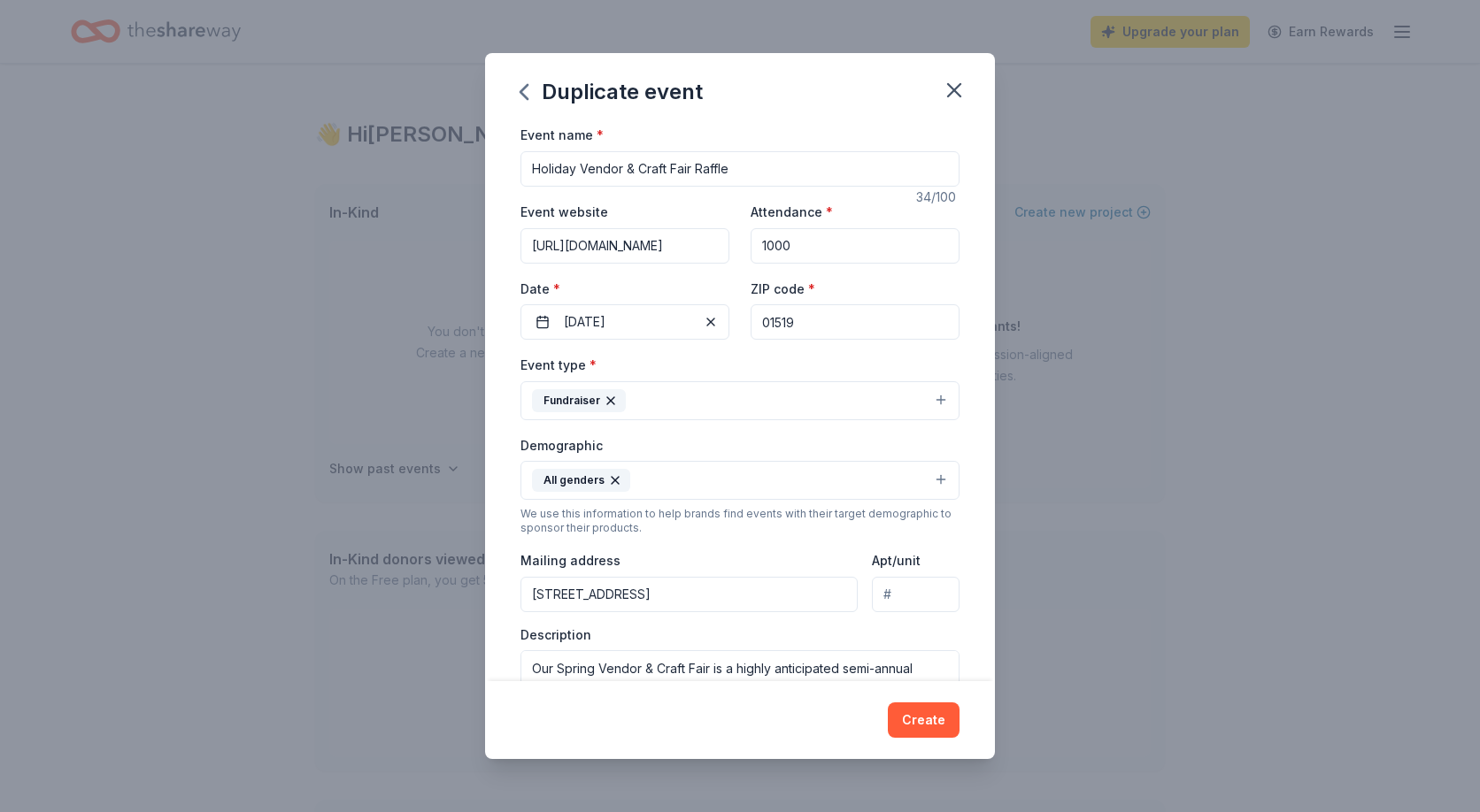
scroll to position [0, 134]
drag, startPoint x: 527, startPoint y: 245, endPoint x: 783, endPoint y: 254, distance: 256.2
click at [783, 254] on div "Event website [URL][DOMAIN_NAME] Attendance * 1000 Date * [DATE] ZIP code * 015…" at bounding box center [740, 270] width 439 height 139
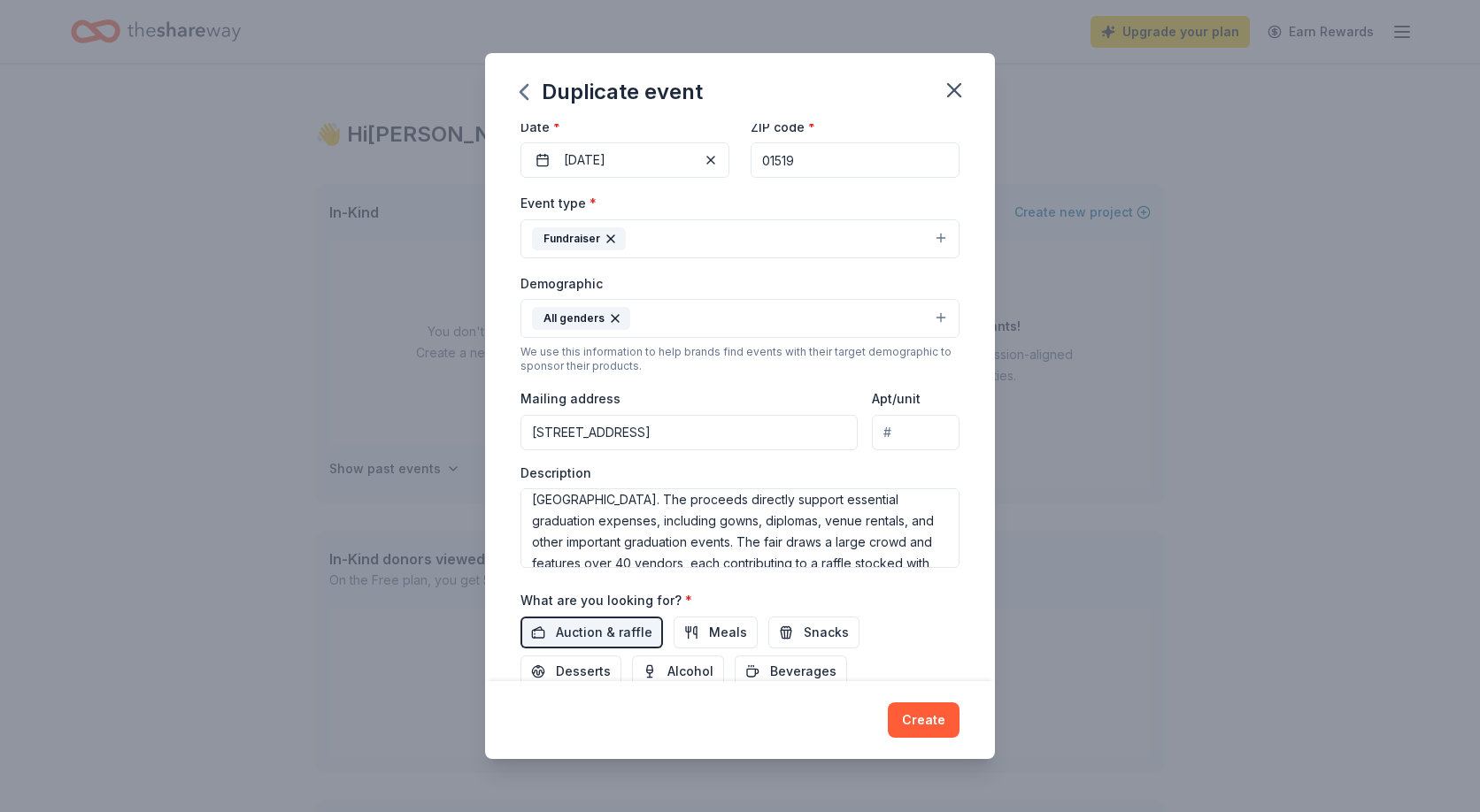
scroll to position [0, 0]
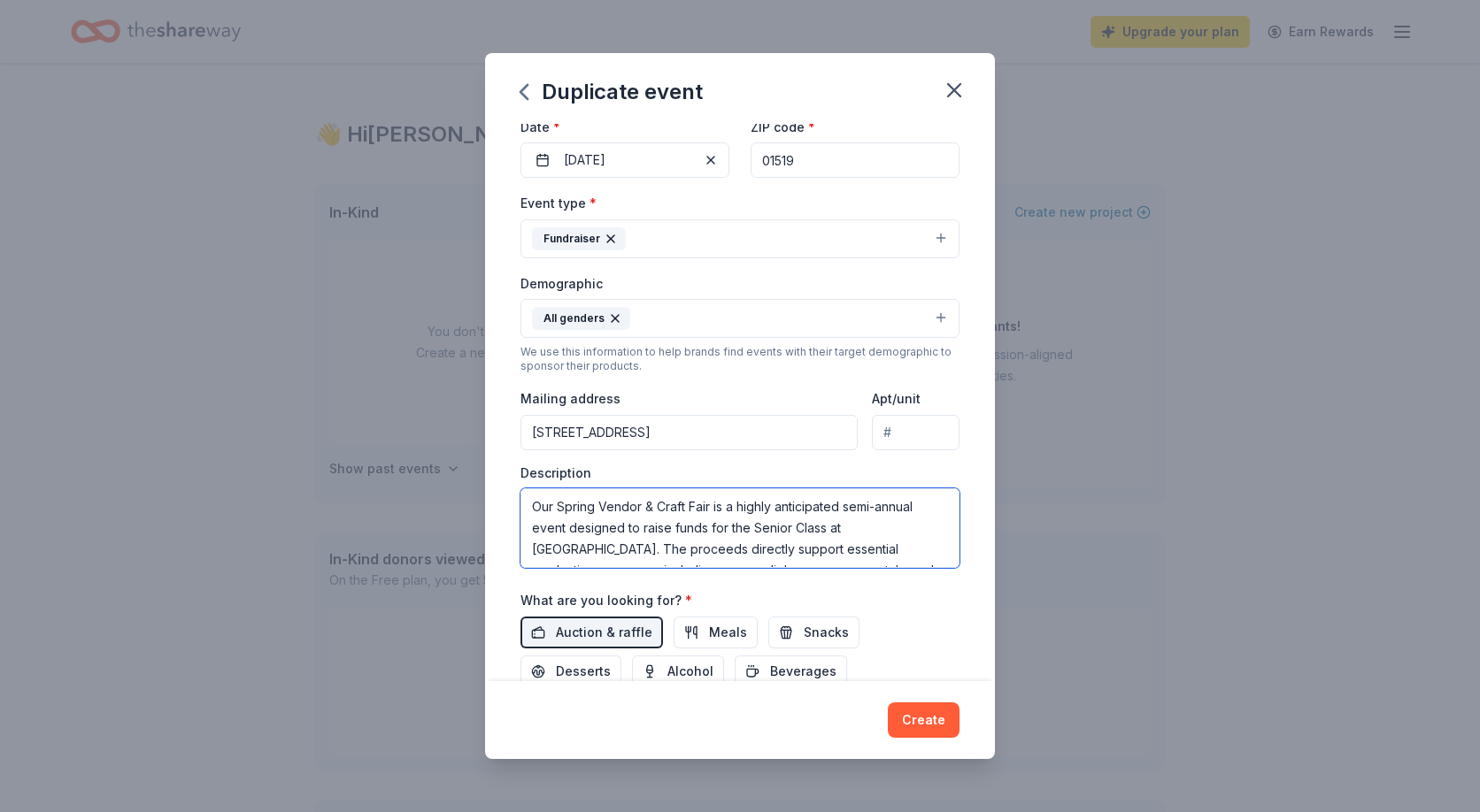
drag, startPoint x: 558, startPoint y: 507, endPoint x: 600, endPoint y: 509, distance: 42.0
click at [600, 509] on textarea "Our Spring Vendor & Craft Fair is a highly anticipated semi-annual event design…" at bounding box center [740, 528] width 439 height 79
type textarea "Our Holiday Vendor & Craft Fair is a highly anticipated semi-annual event desig…"
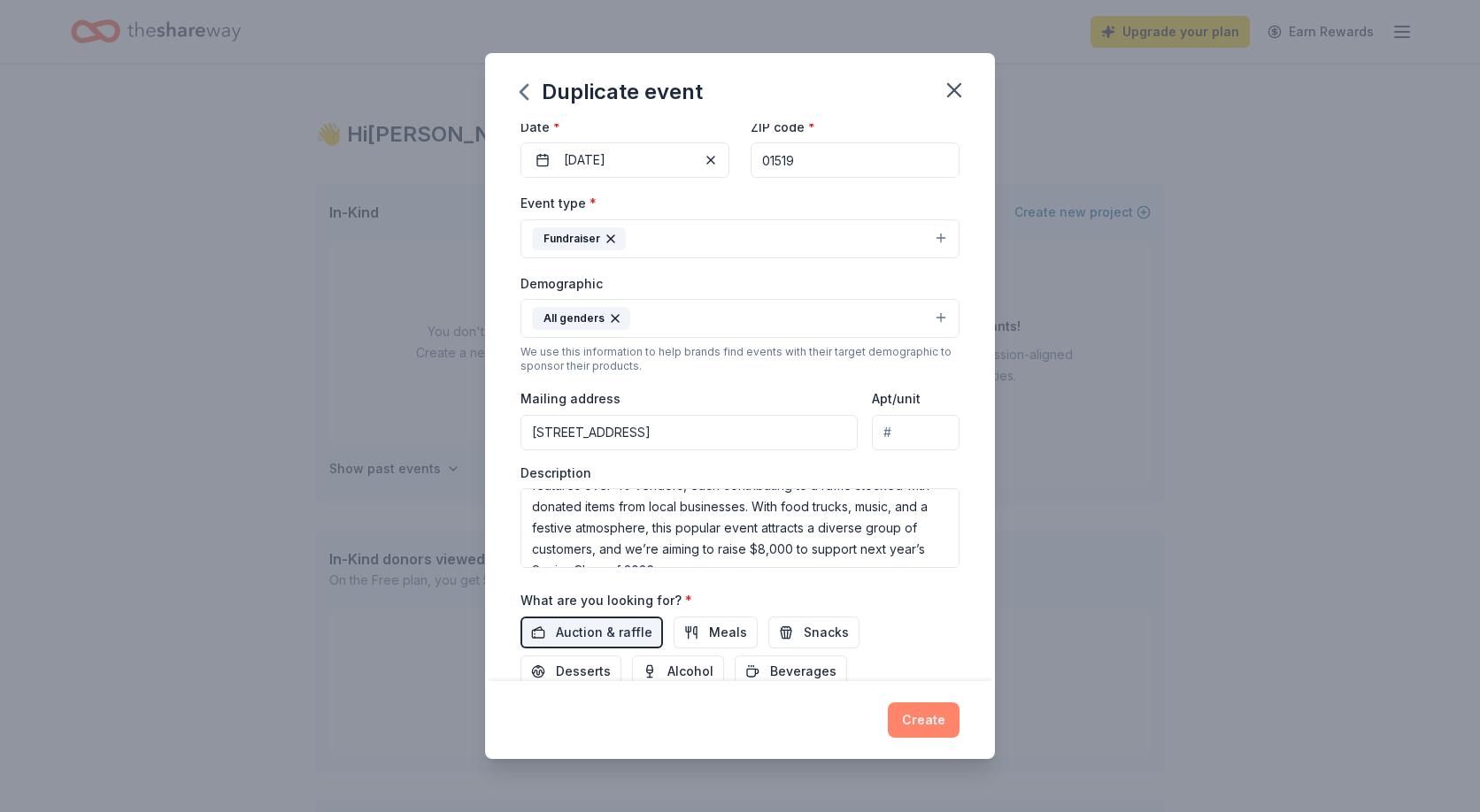
click at [926, 720] on button "Create" at bounding box center [924, 719] width 71 height 36
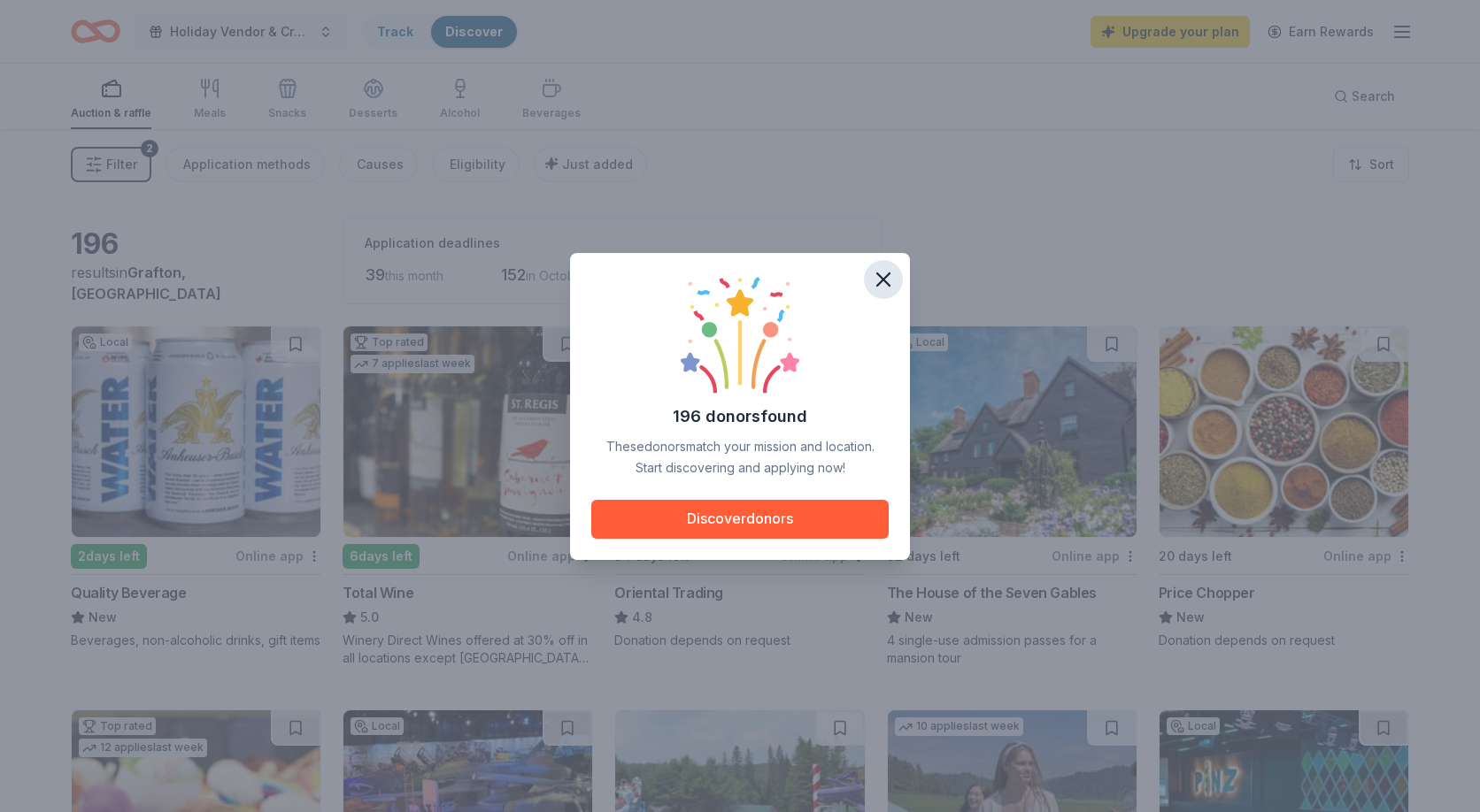
click at [885, 275] on icon "button" at bounding box center [883, 279] width 13 height 13
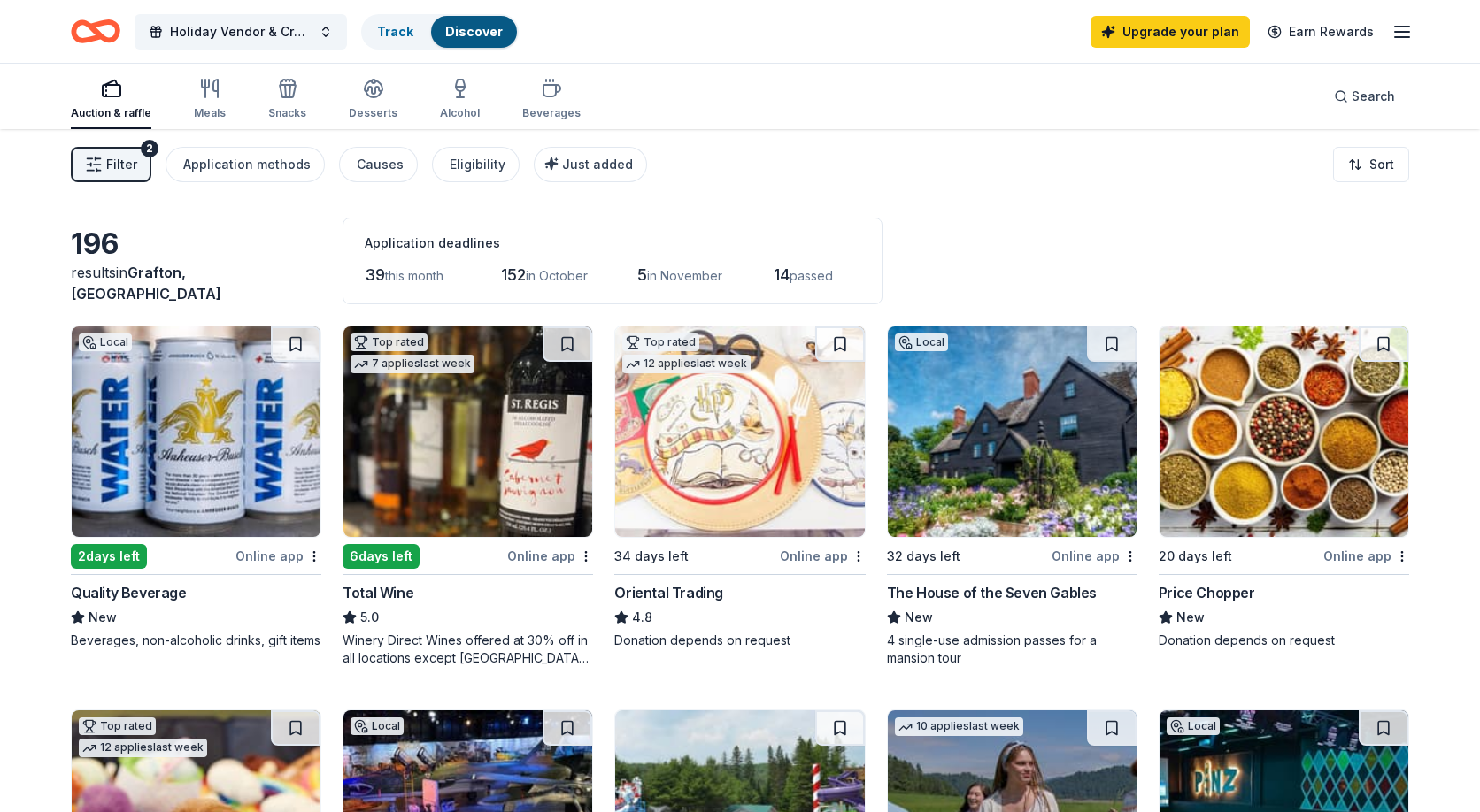
click at [1010, 459] on img at bounding box center [1011, 432] width 248 height 210
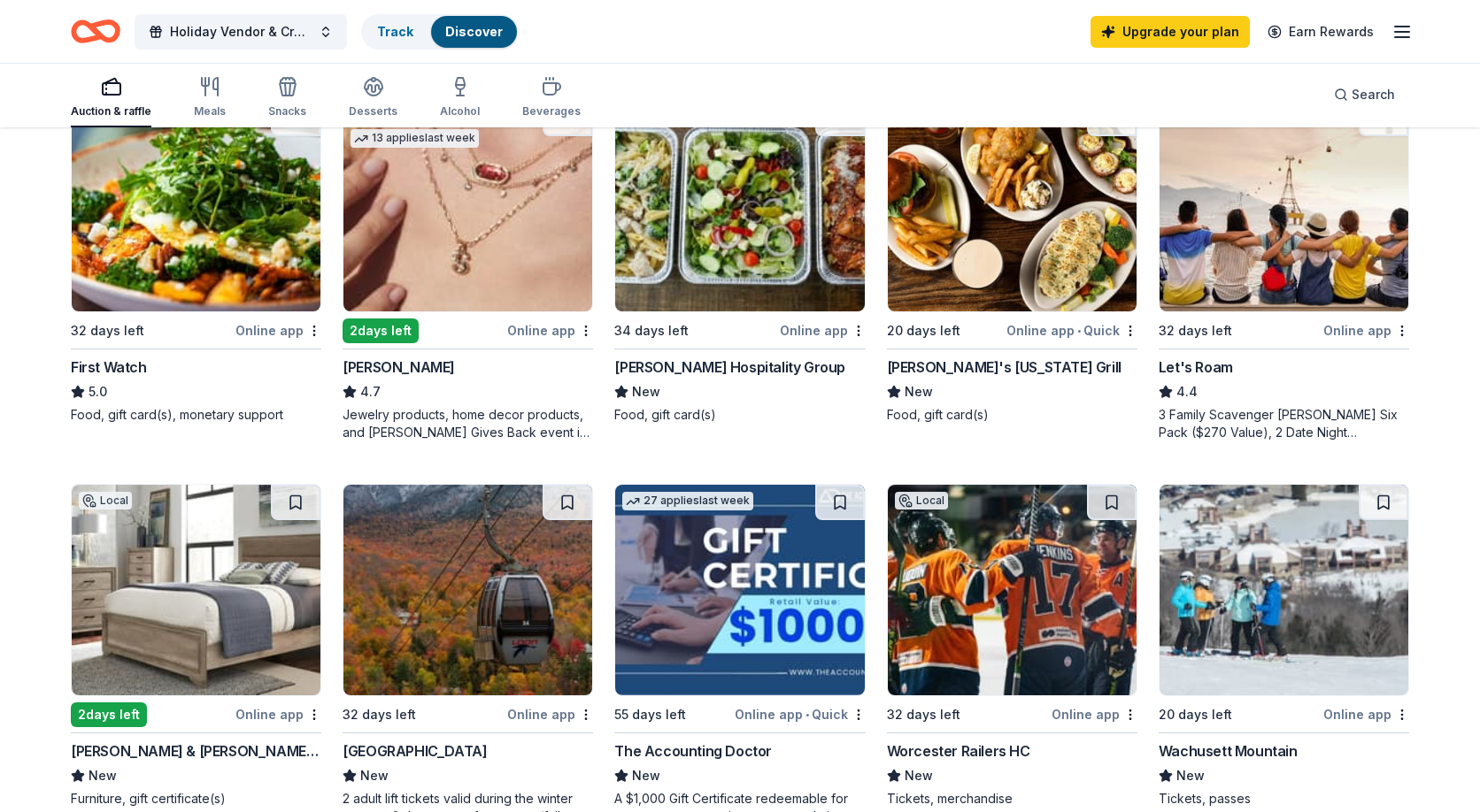
scroll to position [871, 0]
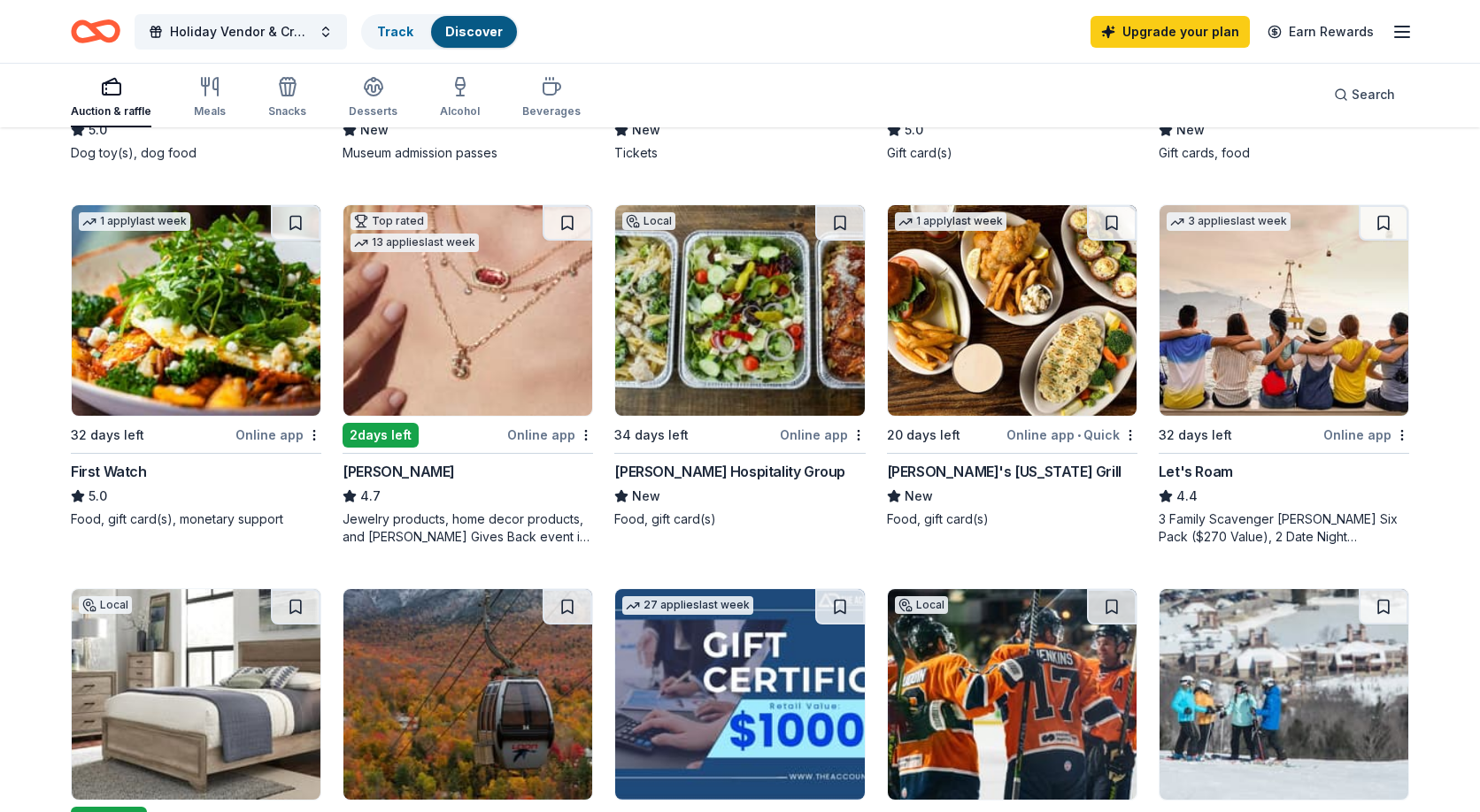
click at [974, 322] on img at bounding box center [1011, 311] width 248 height 210
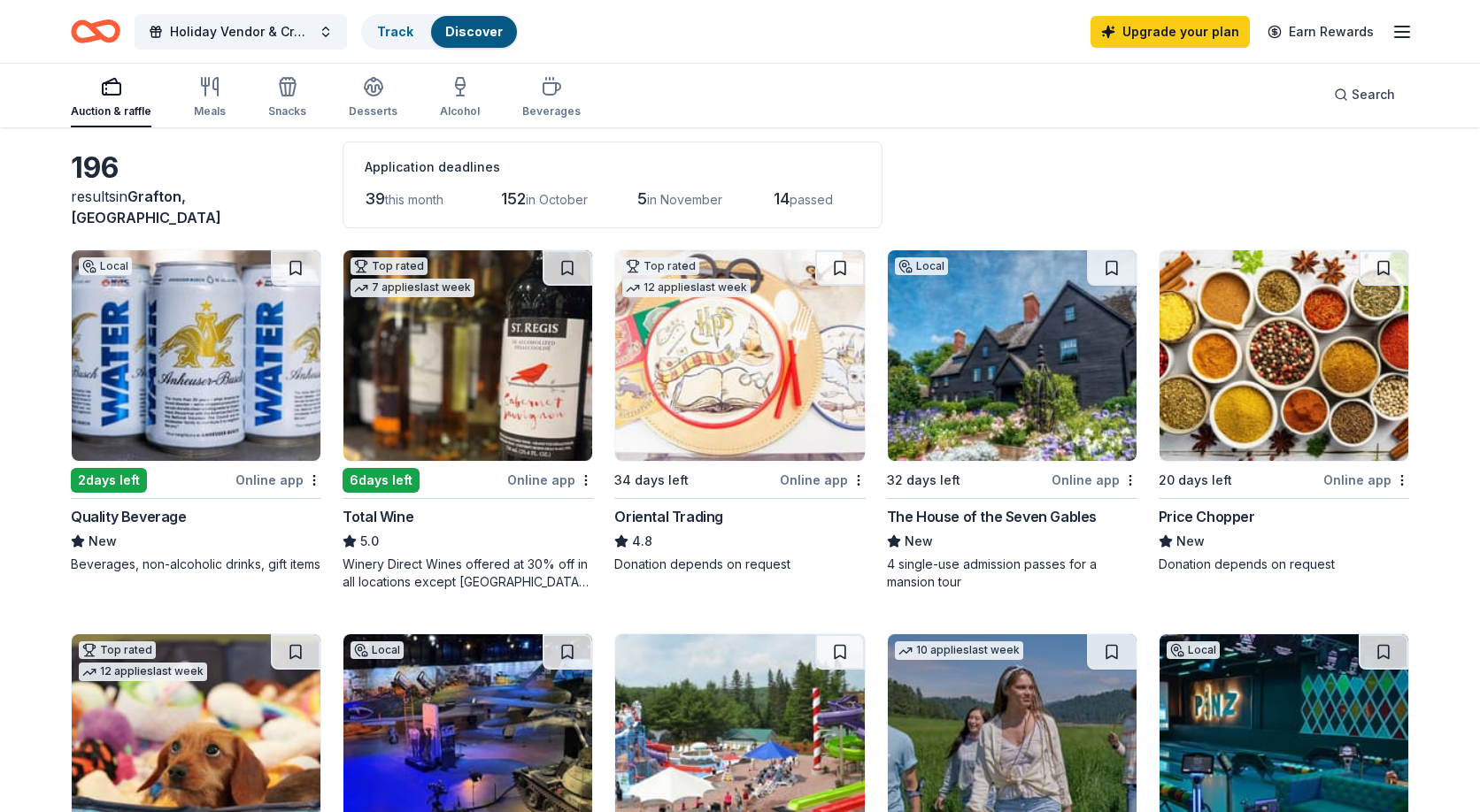
scroll to position [0, 0]
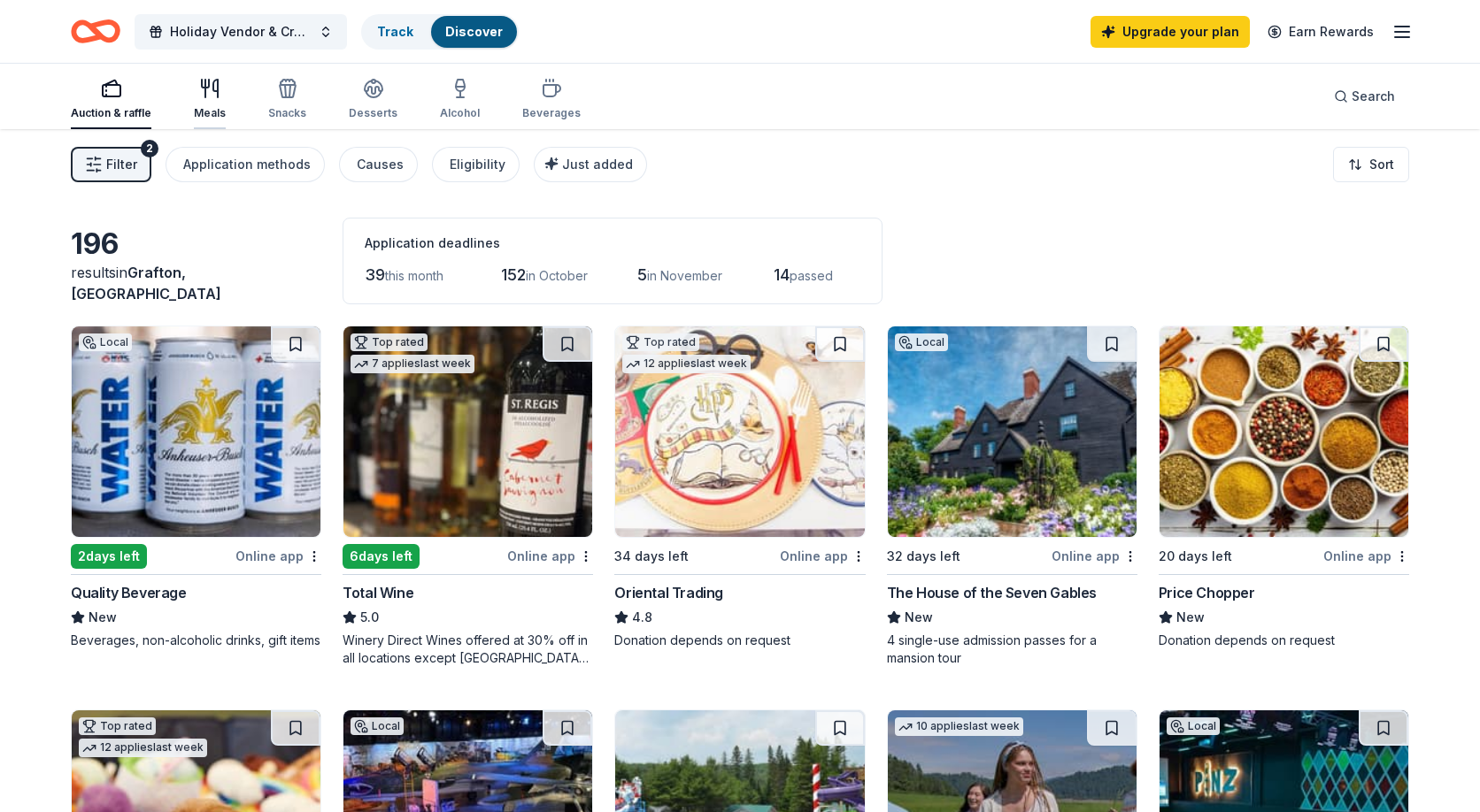
click at [206, 99] on div "Meals" at bounding box center [210, 99] width 32 height 42
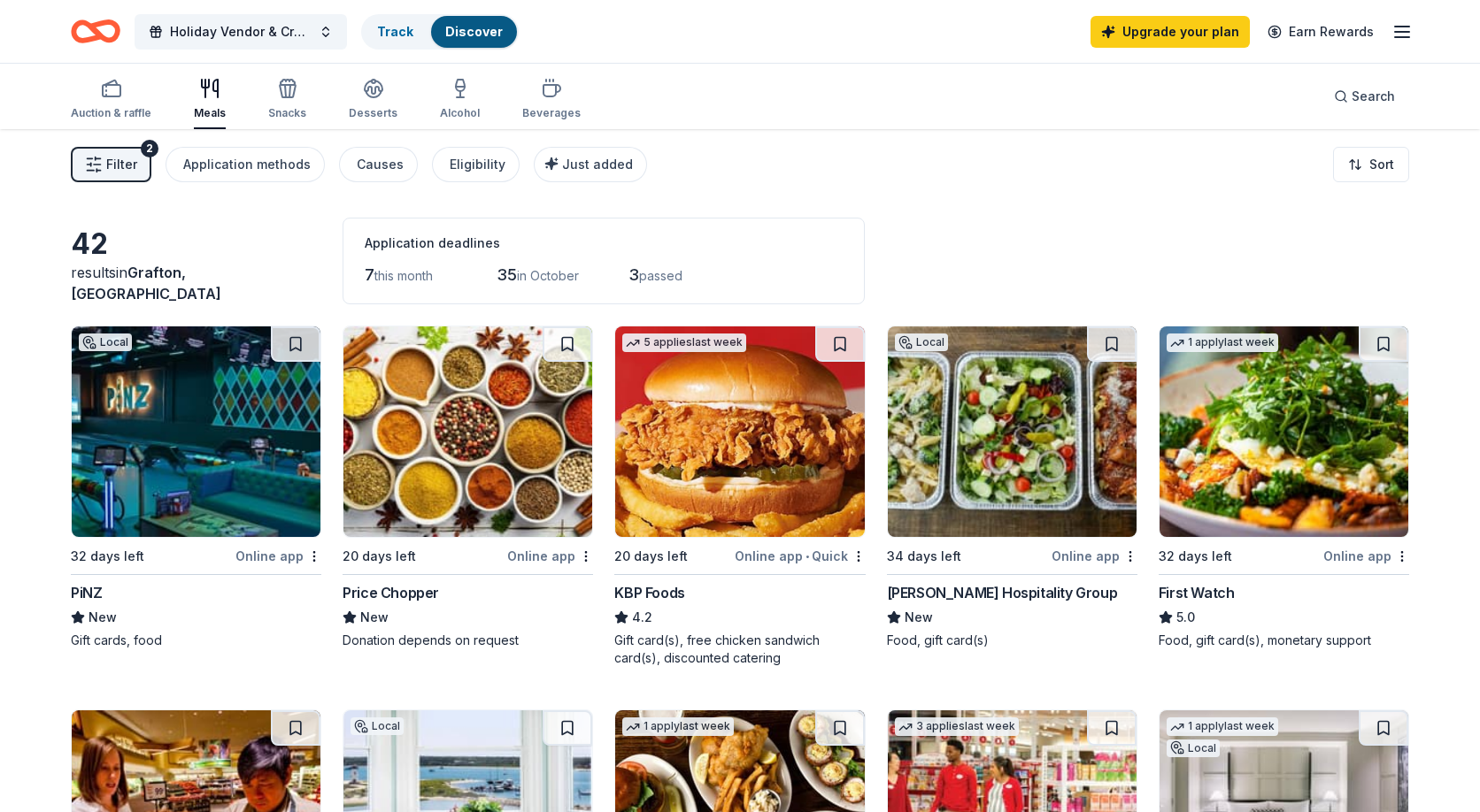
click at [130, 171] on span "Filter" at bounding box center [122, 164] width 31 height 21
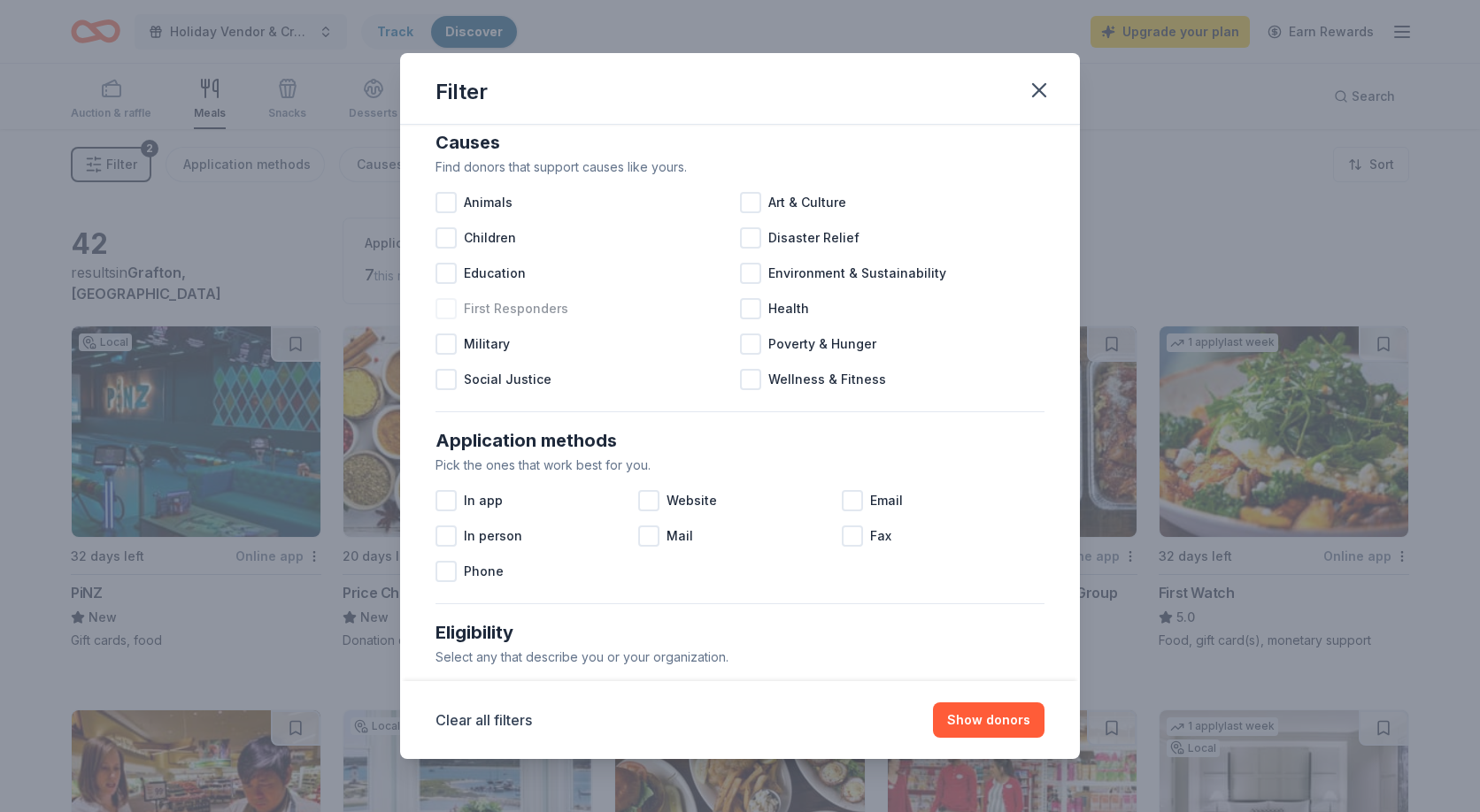
scroll to position [23, 0]
click at [447, 239] on div at bounding box center [446, 239] width 21 height 21
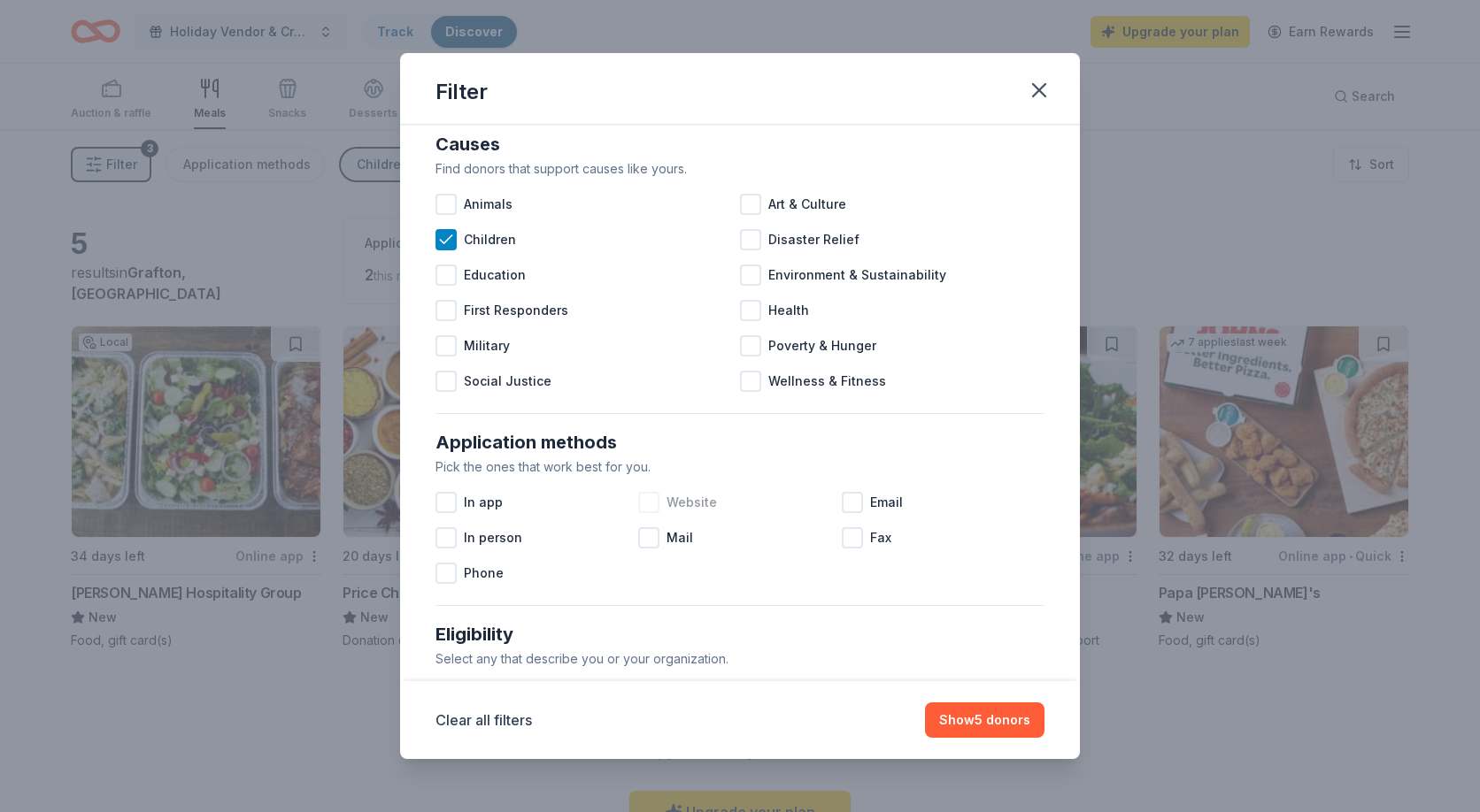
click at [648, 502] on div at bounding box center [649, 502] width 21 height 21
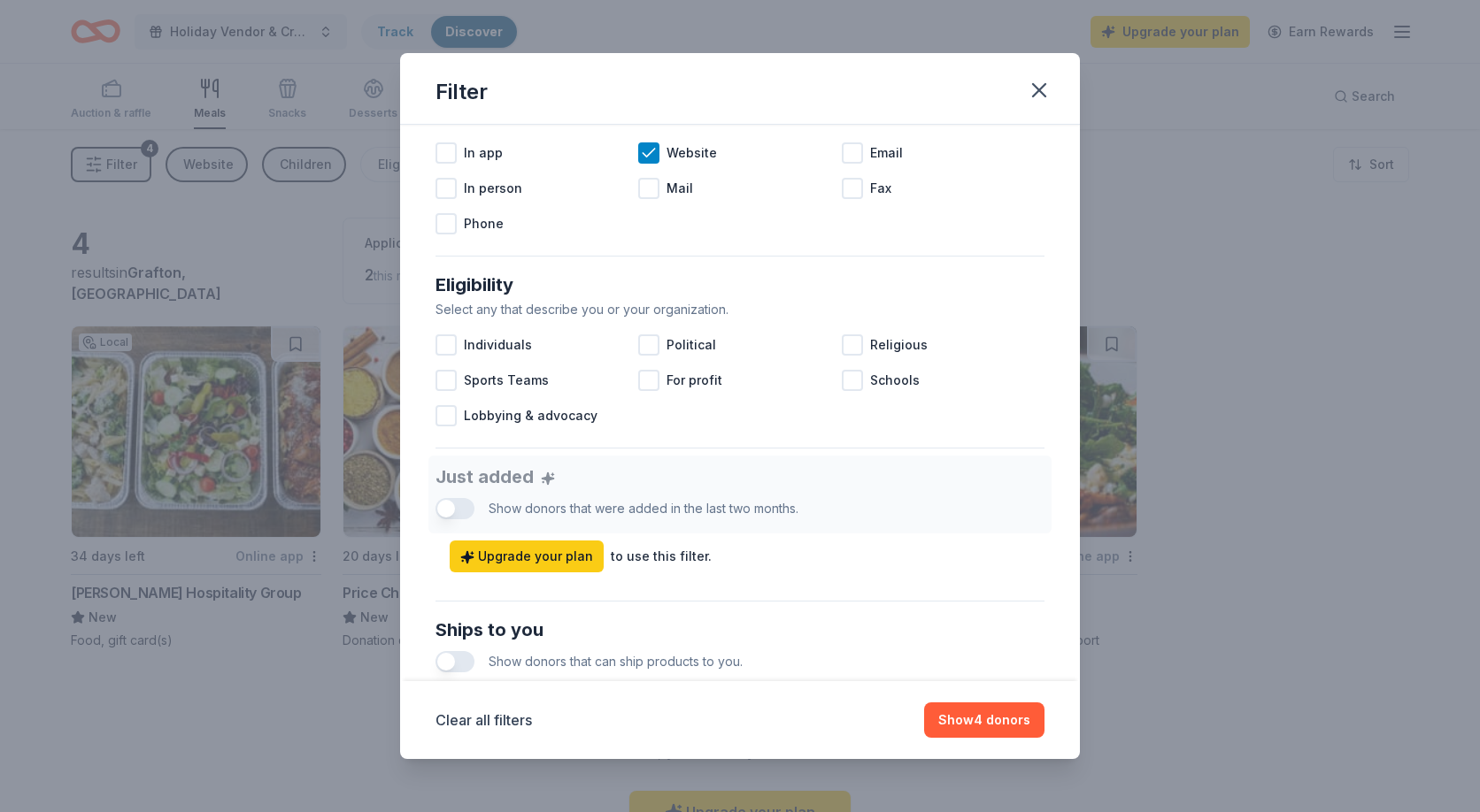
scroll to position [377, 0]
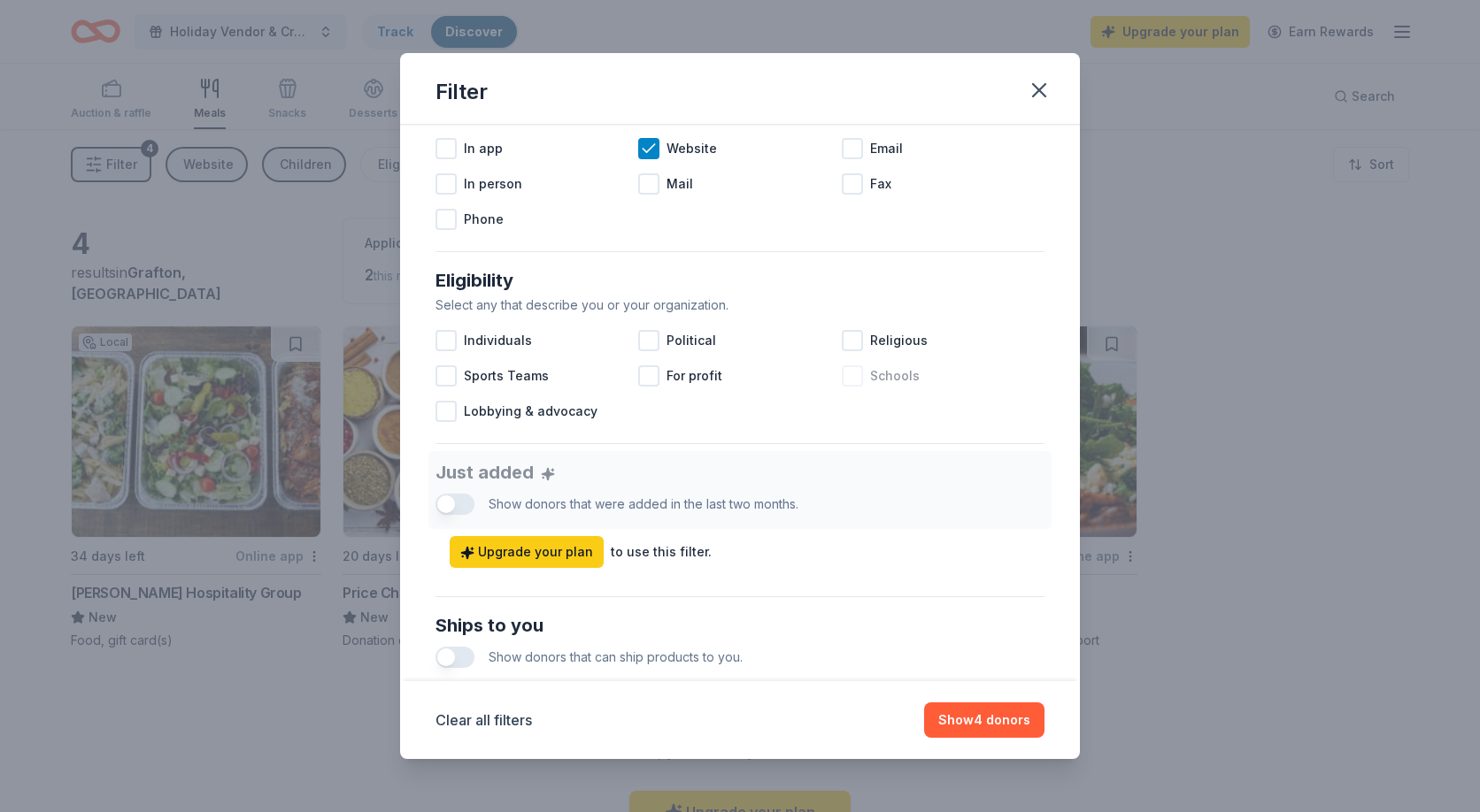
click at [847, 376] on div at bounding box center [852, 376] width 21 height 21
click at [950, 721] on button "Show 4 donors" at bounding box center [983, 719] width 121 height 36
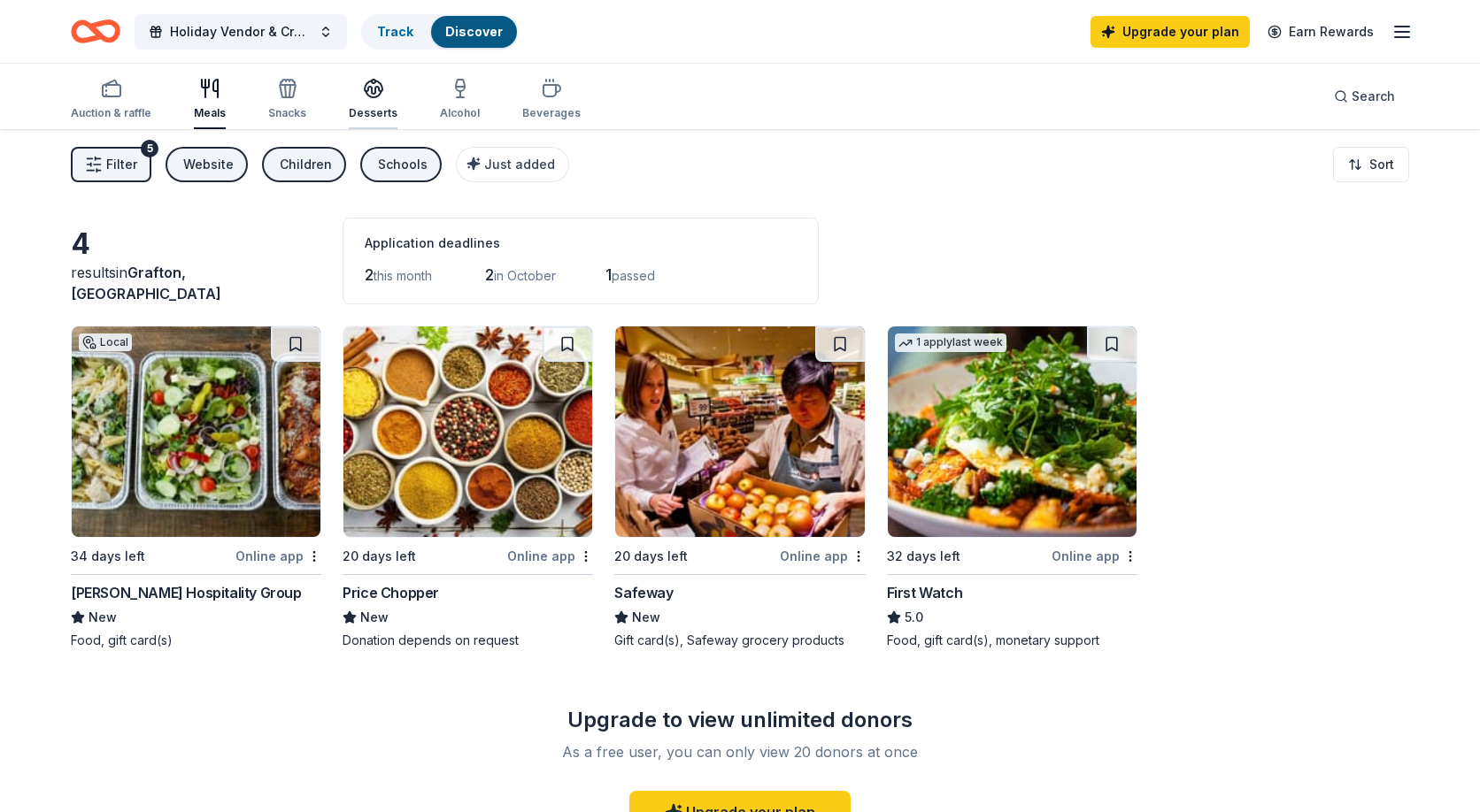
click at [368, 90] on icon "button" at bounding box center [374, 89] width 21 height 21
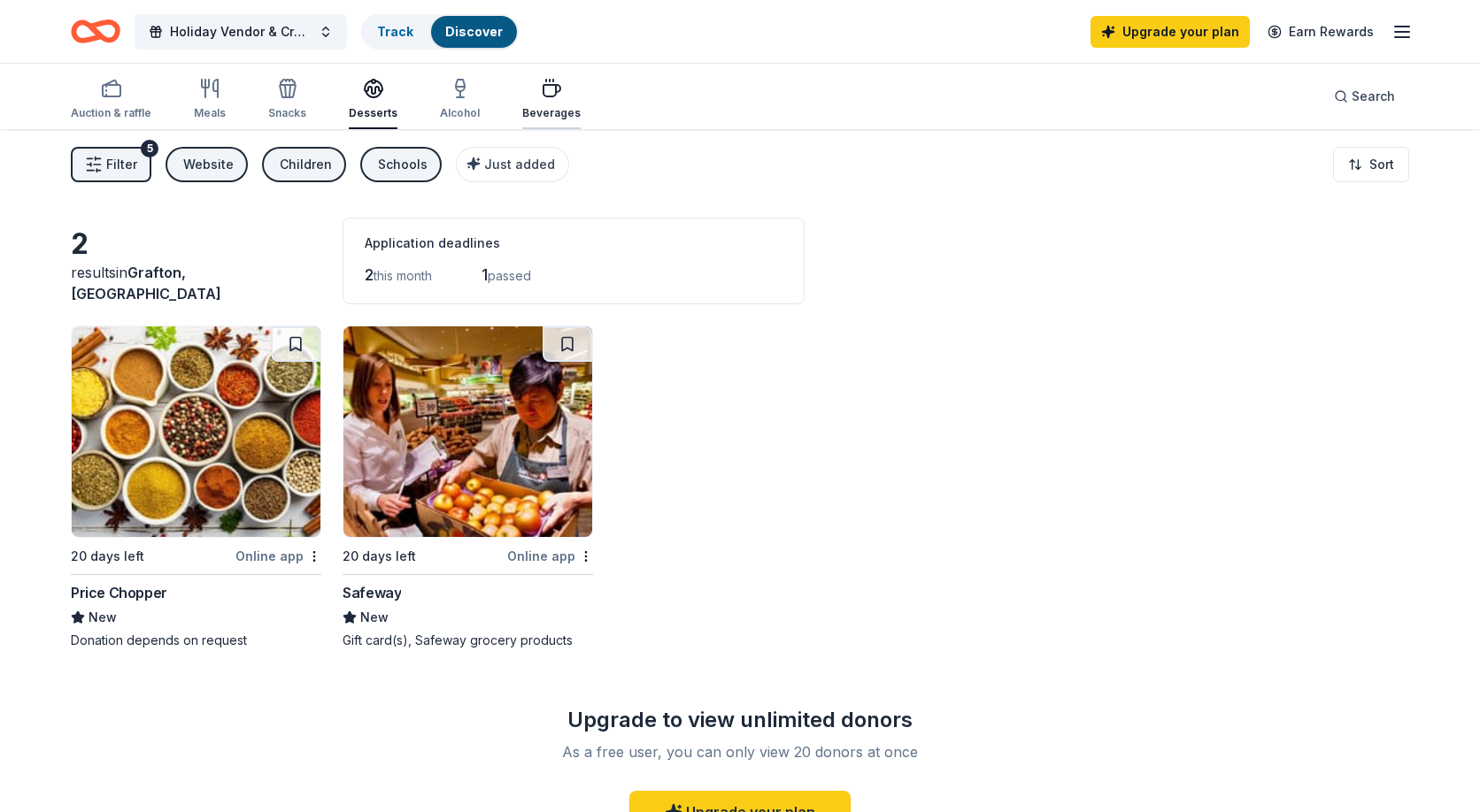
click at [538, 100] on div "Beverages" at bounding box center [552, 99] width 58 height 42
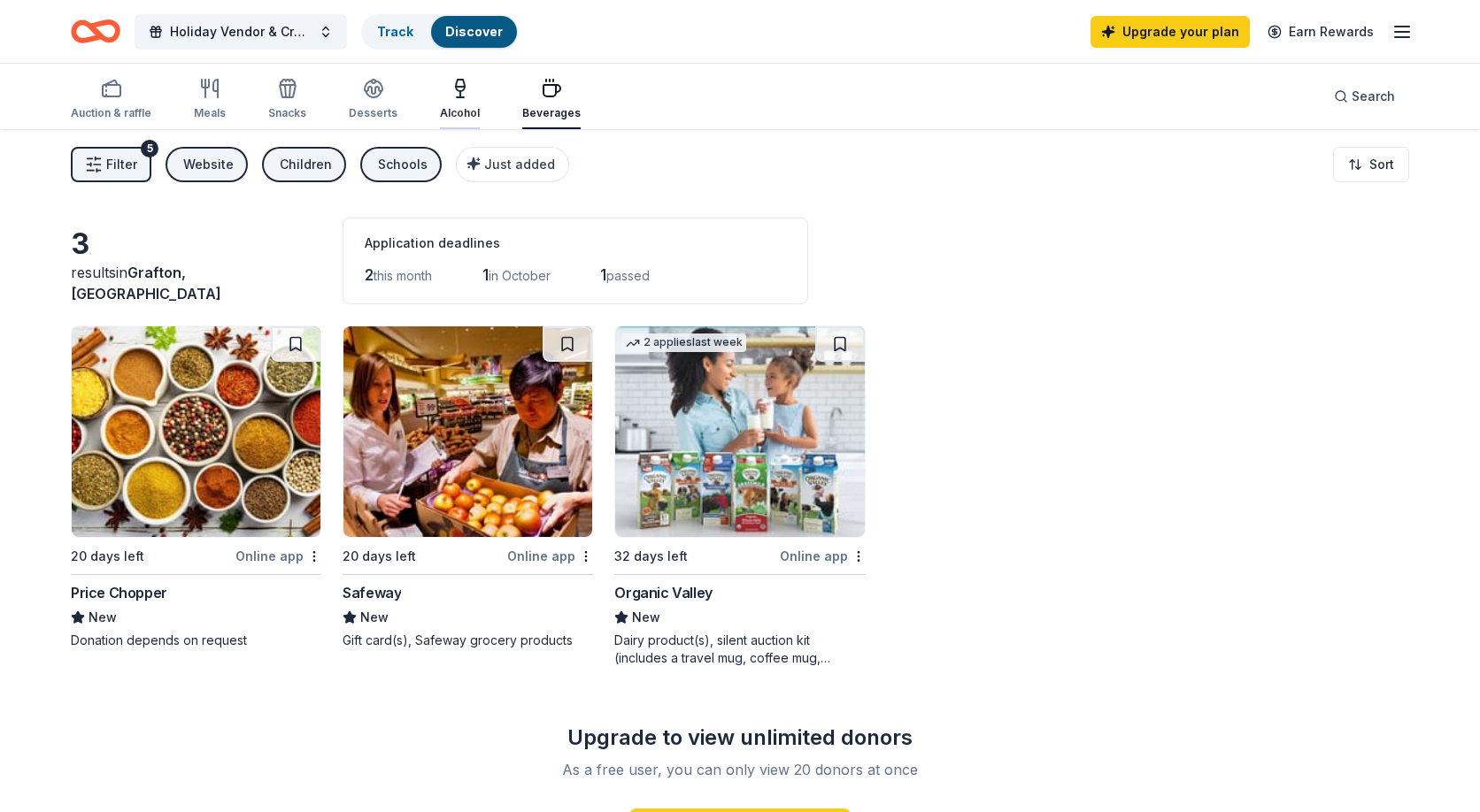
click at [466, 99] on div "Alcohol" at bounding box center [459, 99] width 40 height 42
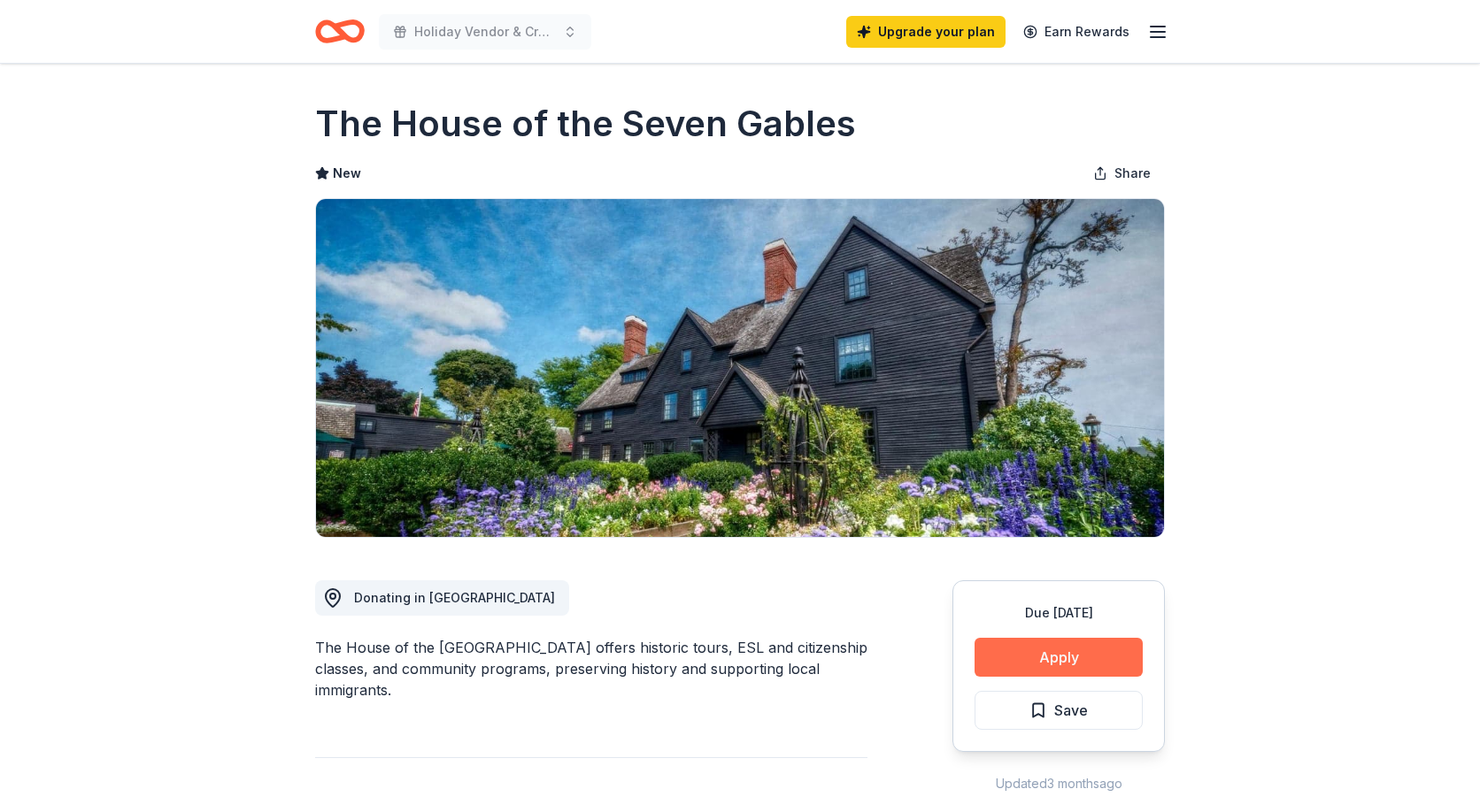
click at [1017, 650] on button "Apply" at bounding box center [1059, 658] width 168 height 39
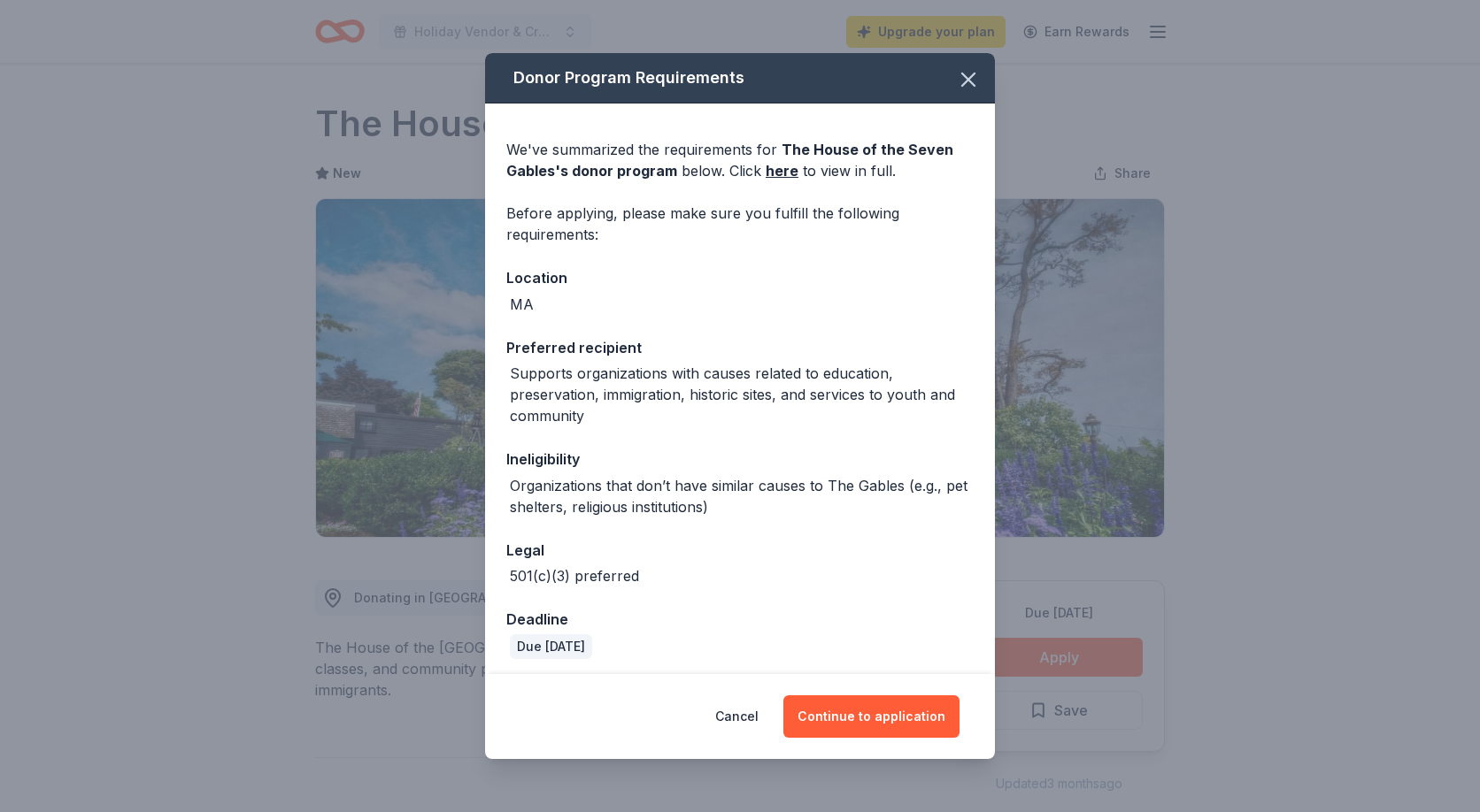
scroll to position [6, 0]
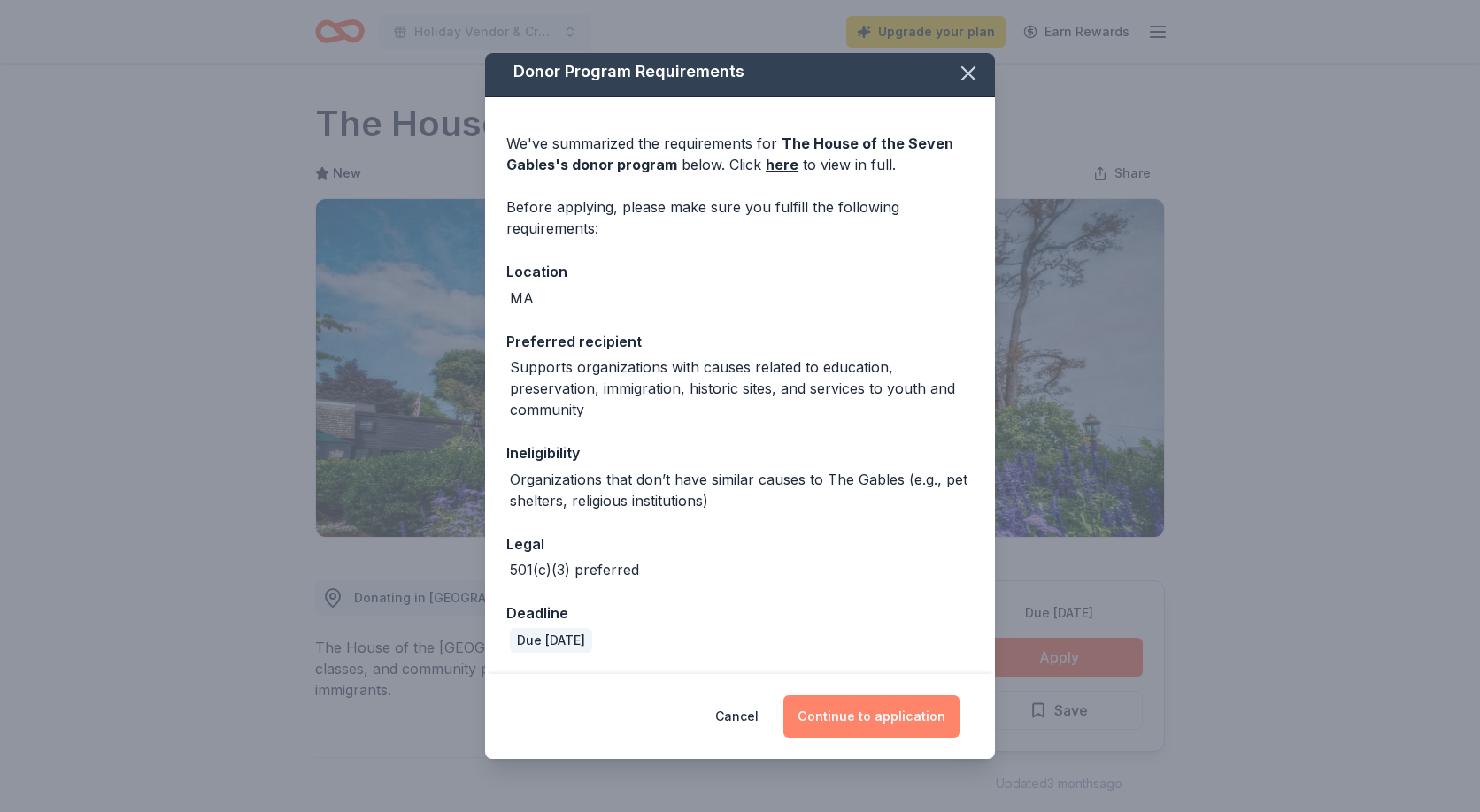
click at [874, 718] on button "Continue to application" at bounding box center [871, 716] width 176 height 42
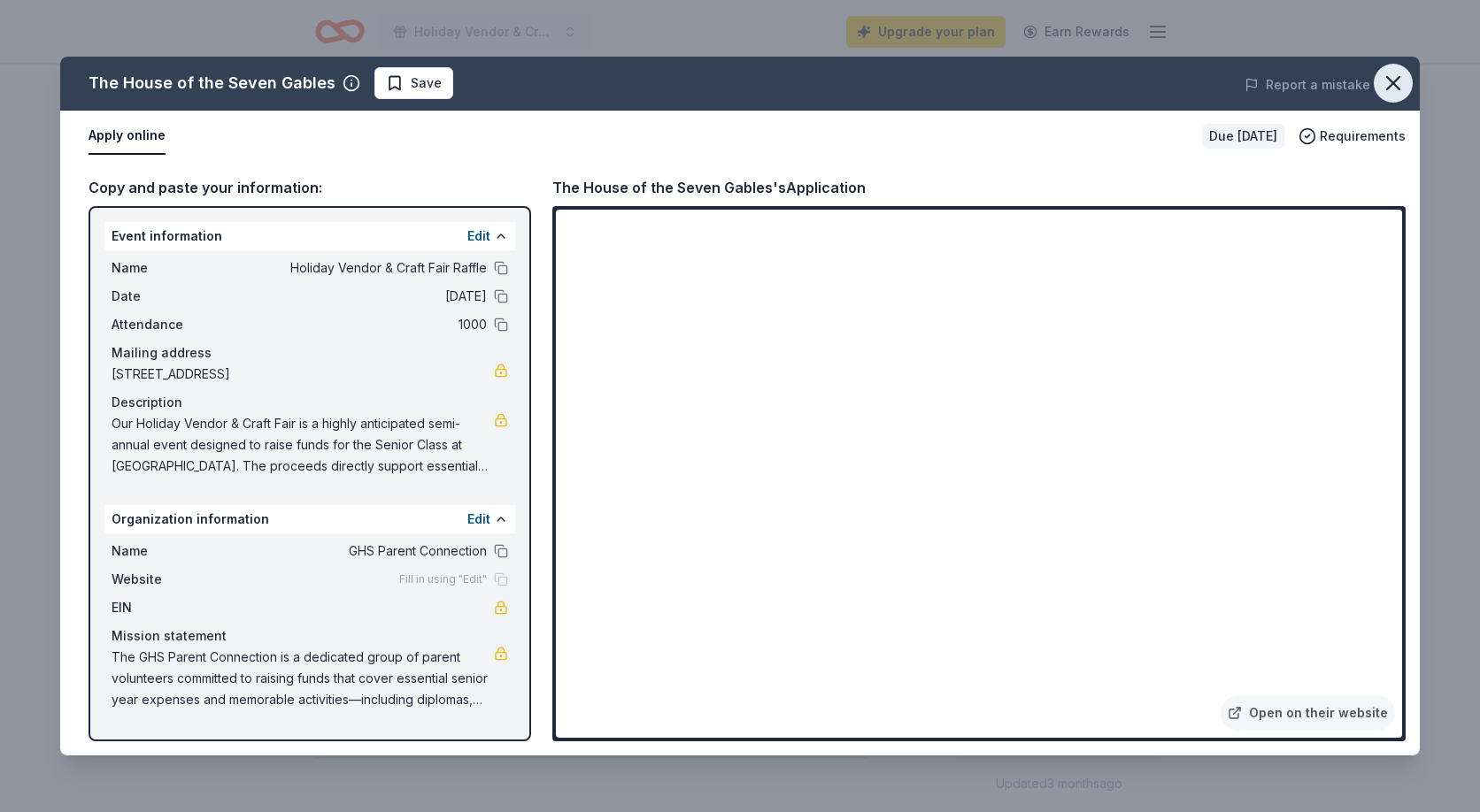
click at [1391, 85] on icon "button" at bounding box center [1393, 83] width 13 height 13
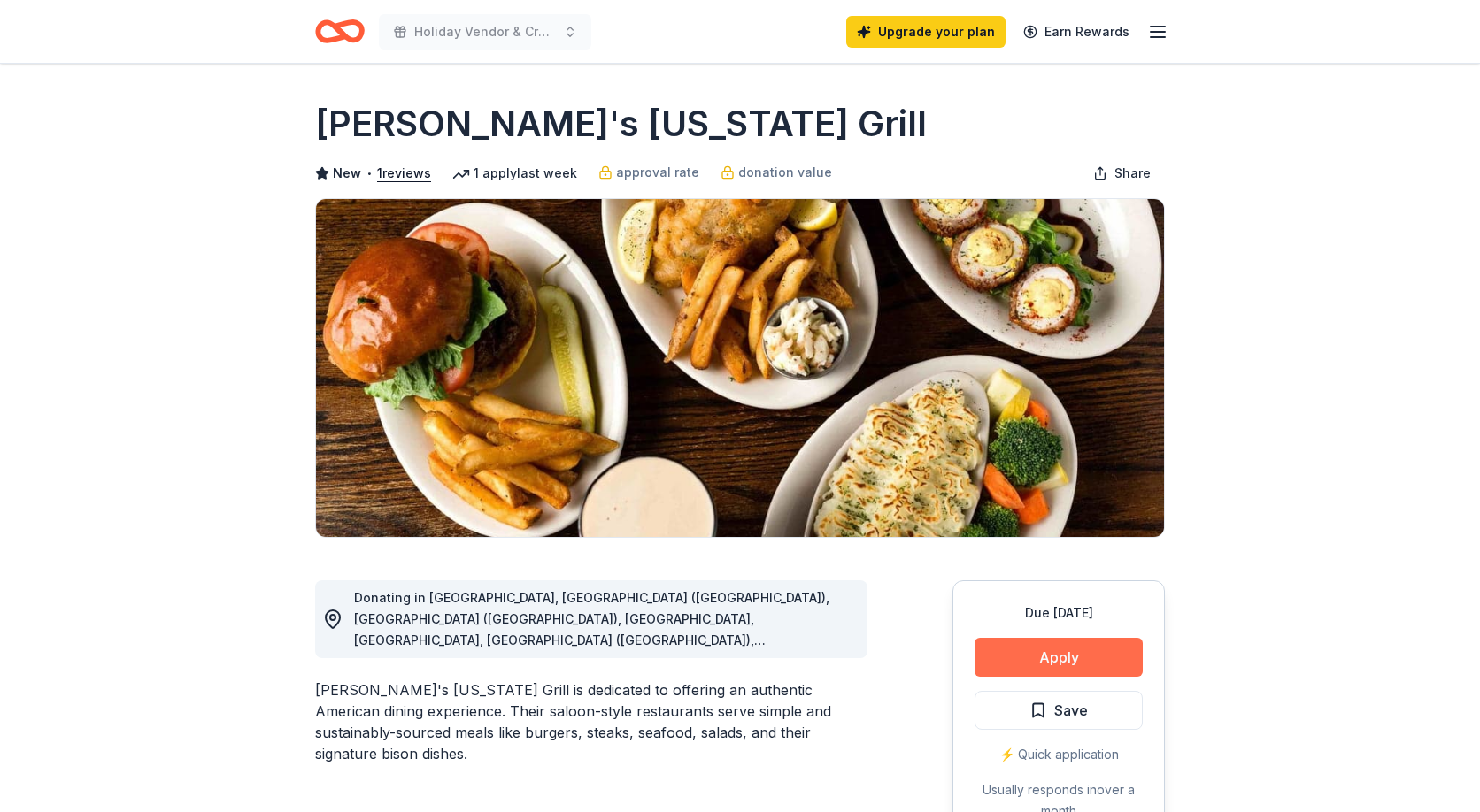
click at [1019, 649] on button "Apply" at bounding box center [1059, 658] width 168 height 39
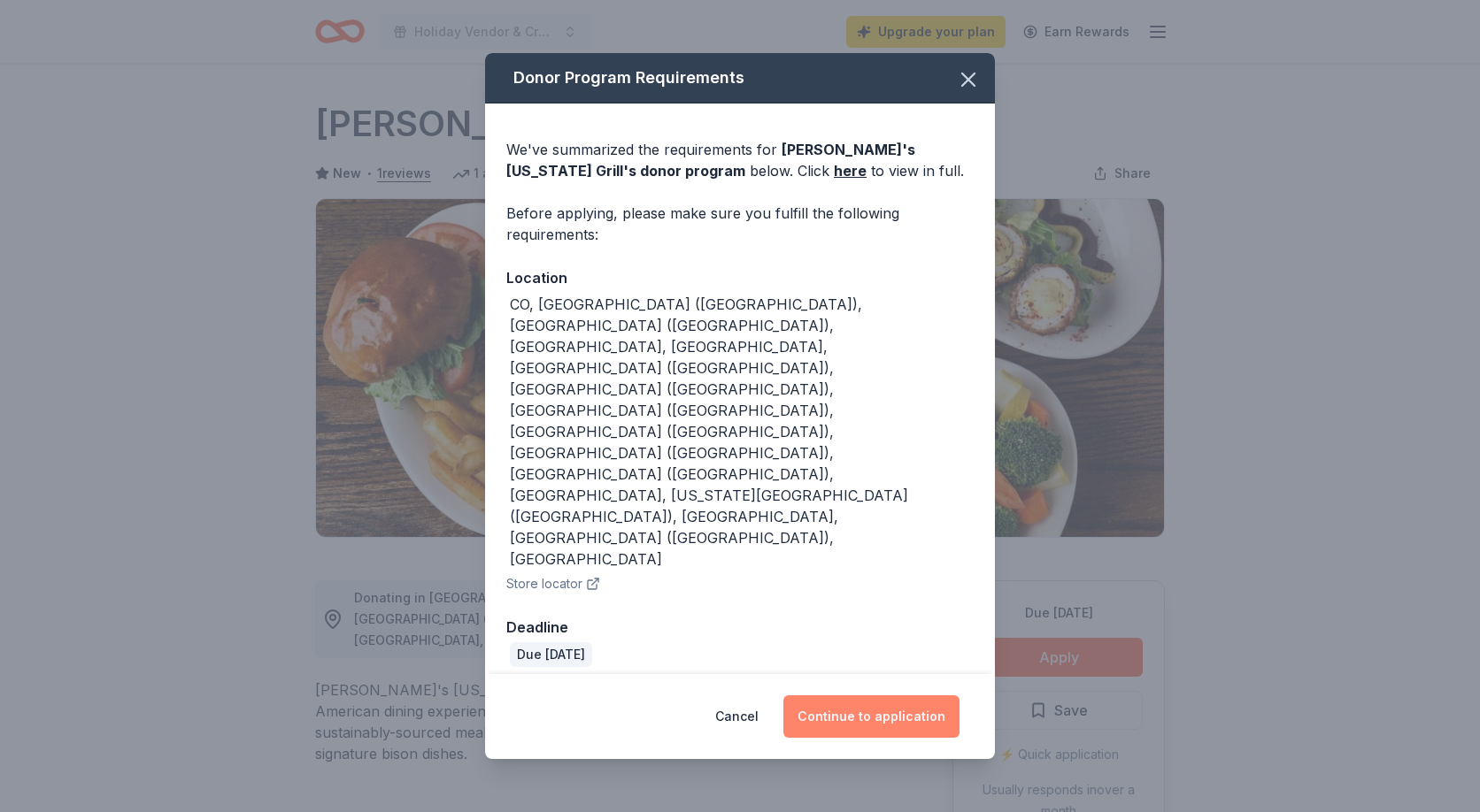
click at [842, 695] on button "Continue to application" at bounding box center [871, 716] width 176 height 42
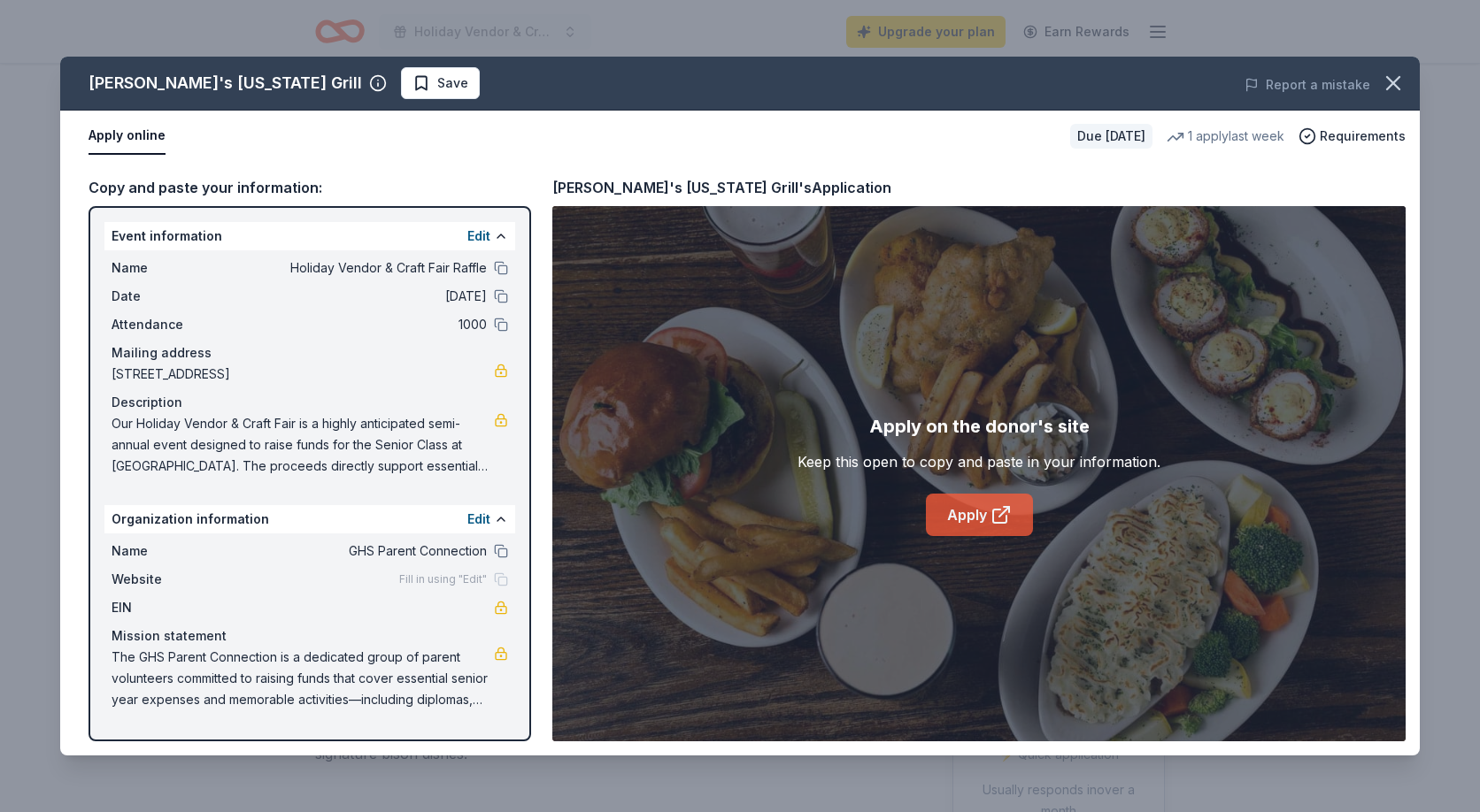
click at [964, 518] on link "Apply" at bounding box center [979, 515] width 107 height 42
